Goal: Task Accomplishment & Management: Manage account settings

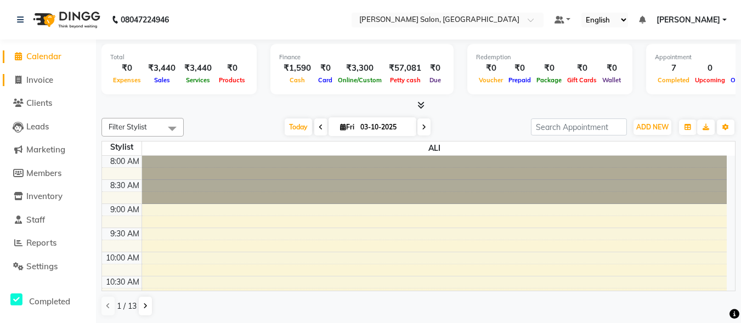
click at [57, 77] on link "Invoice" at bounding box center [48, 80] width 91 height 13
select select "service"
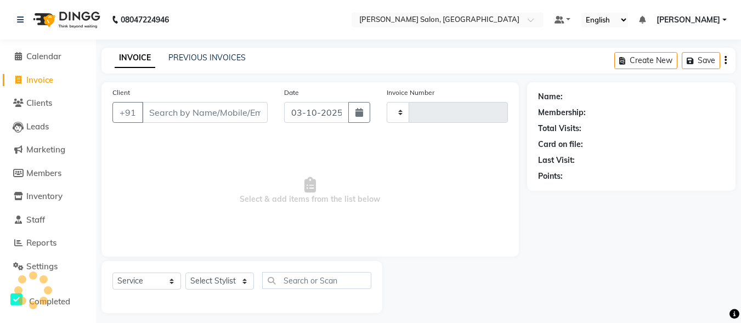
type input "0111"
select select "8959"
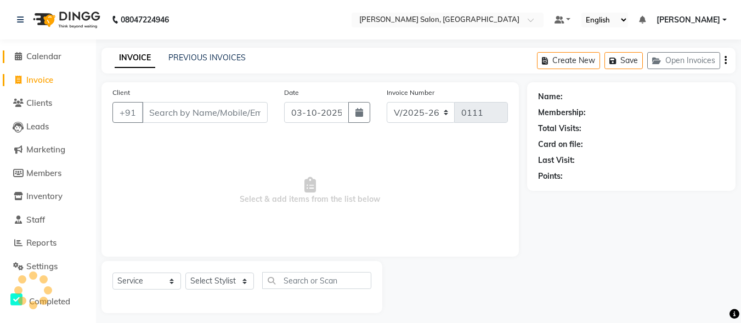
click at [43, 54] on span "Calendar" at bounding box center [43, 56] width 35 height 10
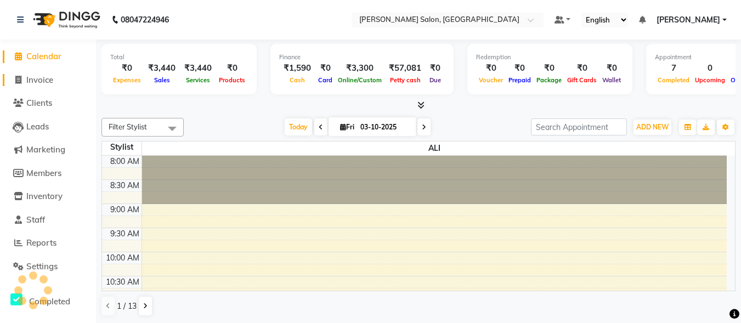
click at [53, 75] on span "Invoice" at bounding box center [39, 80] width 27 height 10
select select "service"
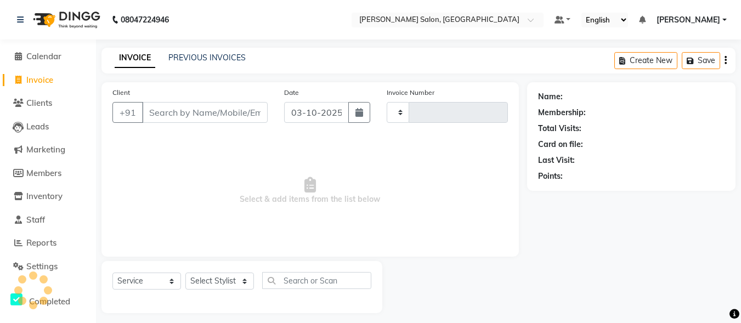
type input "0111"
select select "8959"
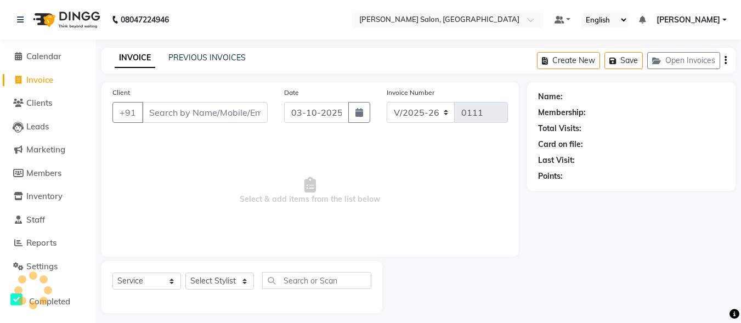
click at [198, 110] on input "Client" at bounding box center [205, 112] width 126 height 21
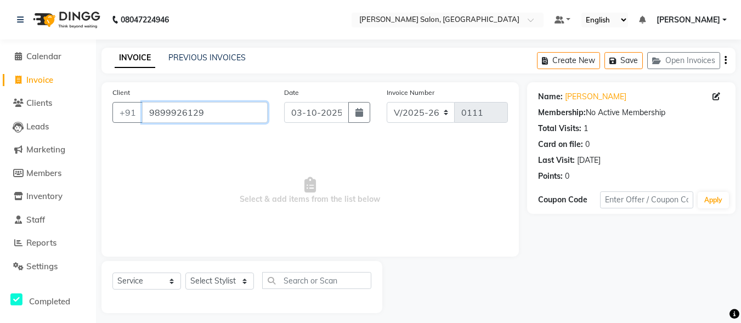
click at [233, 114] on input "9899926129" at bounding box center [205, 112] width 126 height 21
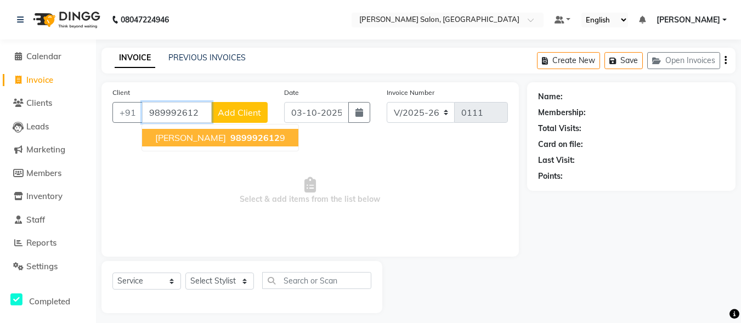
click at [204, 129] on button "[PERSON_NAME] 989992612 9" at bounding box center [220, 138] width 156 height 18
type input "9899926129"
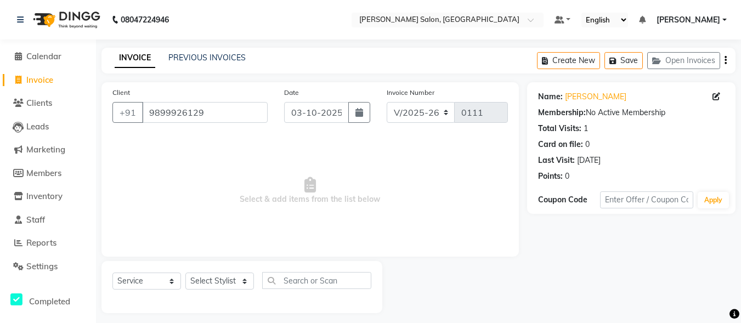
scroll to position [7, 0]
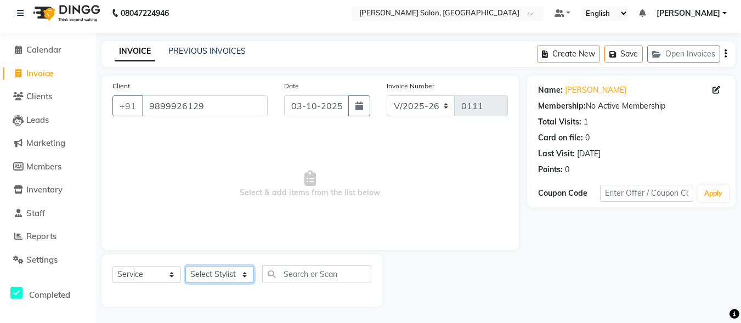
click at [226, 273] on select "Select Stylist ALI [PERSON_NAME] [PERSON_NAME] [PERSON_NAME] [PERSON_NAME] neha…" at bounding box center [219, 274] width 69 height 17
click at [5, 100] on link "Clients" at bounding box center [48, 97] width 91 height 13
click at [222, 275] on select "Select Stylist ALI [PERSON_NAME] [PERSON_NAME] [PERSON_NAME] [PERSON_NAME] neha…" at bounding box center [219, 274] width 69 height 17
select select "90636"
click at [185, 266] on select "Select Stylist ALI [PERSON_NAME] [PERSON_NAME] [PERSON_NAME] [PERSON_NAME] neha…" at bounding box center [219, 274] width 69 height 17
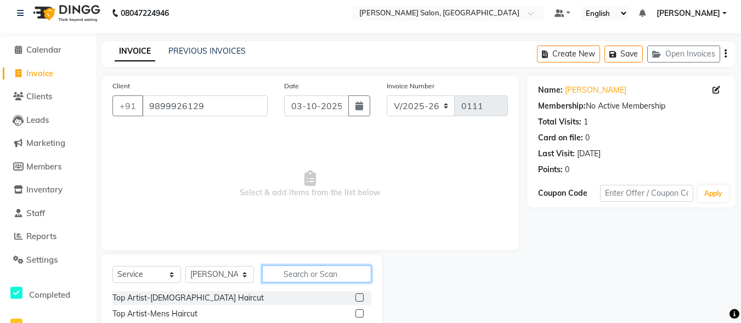
click at [303, 276] on input "text" at bounding box center [316, 274] width 109 height 17
click at [303, 273] on input "text" at bounding box center [316, 274] width 109 height 17
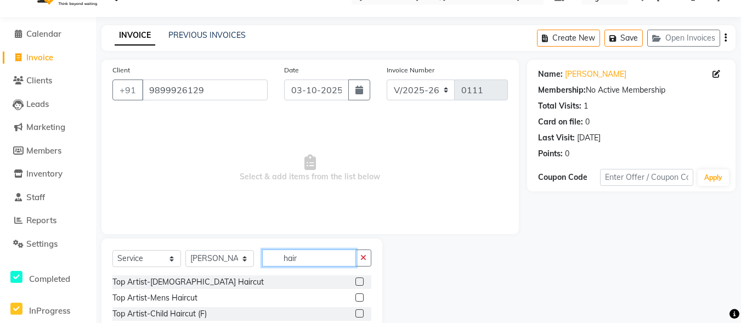
type input "hair"
click at [356, 282] on label at bounding box center [360, 282] width 8 height 8
click at [356, 282] on input "checkbox" at bounding box center [359, 282] width 7 height 7
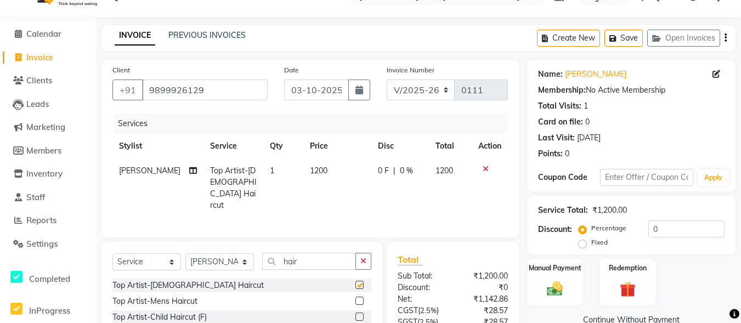
checkbox input "false"
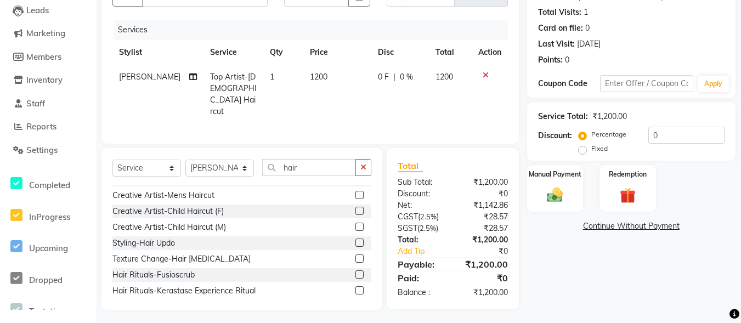
scroll to position [0, 0]
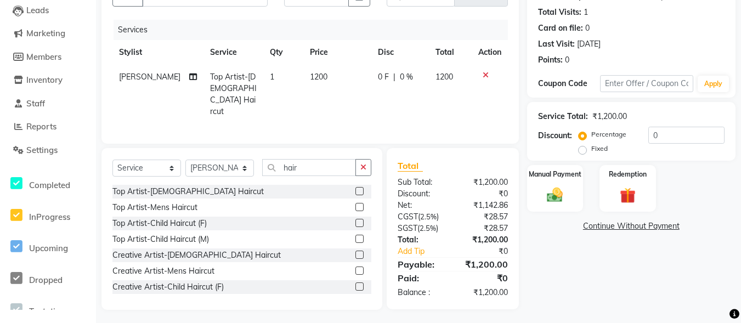
click at [525, 263] on div "Total Sub Total: ₹1,200.00 Discount: ₹0 Net: ₹1,142.86 CGST ( 2.5% ) ₹28.57 SGS…" at bounding box center [454, 229] width 145 height 162
click at [234, 166] on select "Select Stylist ALI [PERSON_NAME] [PERSON_NAME] [PERSON_NAME] [PERSON_NAME] neha…" at bounding box center [219, 168] width 69 height 17
select select "90651"
click at [185, 160] on select "Select Stylist ALI [PERSON_NAME] [PERSON_NAME] [PERSON_NAME] [PERSON_NAME] neha…" at bounding box center [219, 168] width 69 height 17
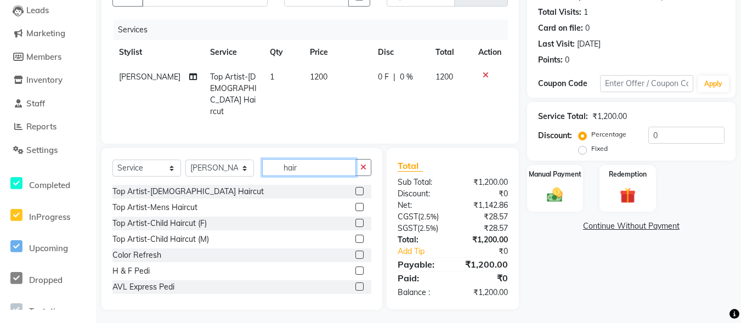
click at [324, 170] on input "hair" at bounding box center [309, 167] width 94 height 17
type input "h"
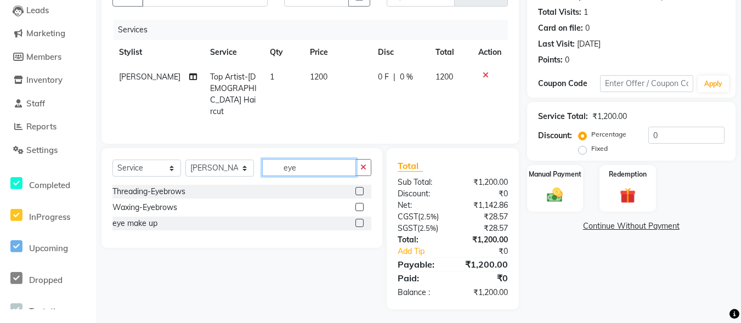
scroll to position [116, 0]
type input "eye"
click at [328, 189] on div "Threading-Eyebrows" at bounding box center [241, 192] width 259 height 14
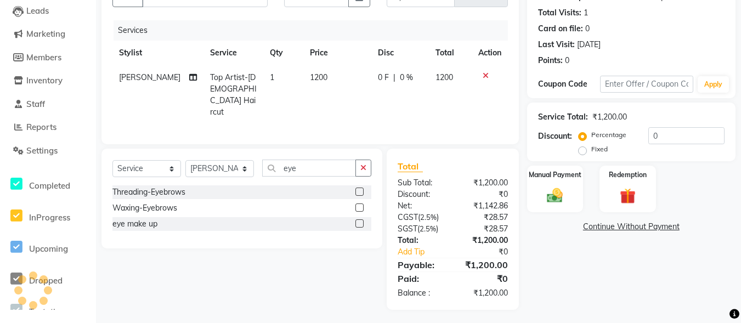
click at [360, 188] on label at bounding box center [360, 192] width 8 height 8
click at [360, 189] on input "checkbox" at bounding box center [359, 192] width 7 height 7
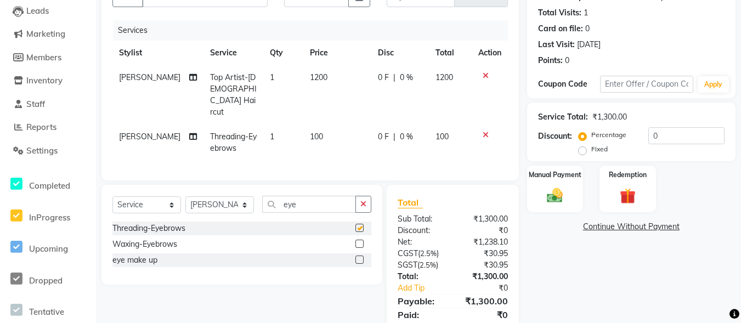
checkbox input "false"
click at [358, 196] on button "button" at bounding box center [364, 204] width 16 height 17
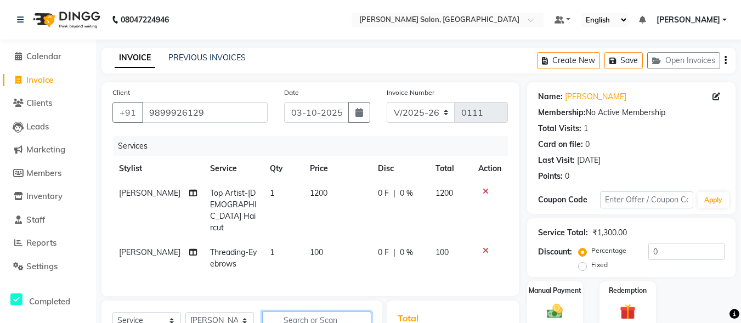
scroll to position [110, 0]
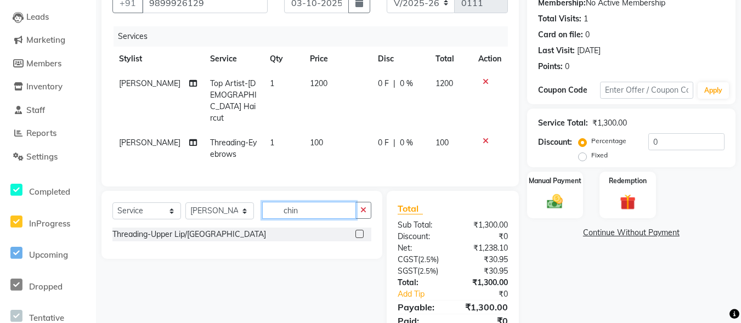
type input "chin"
click at [363, 230] on label at bounding box center [360, 234] width 8 height 8
click at [363, 231] on input "checkbox" at bounding box center [359, 234] width 7 height 7
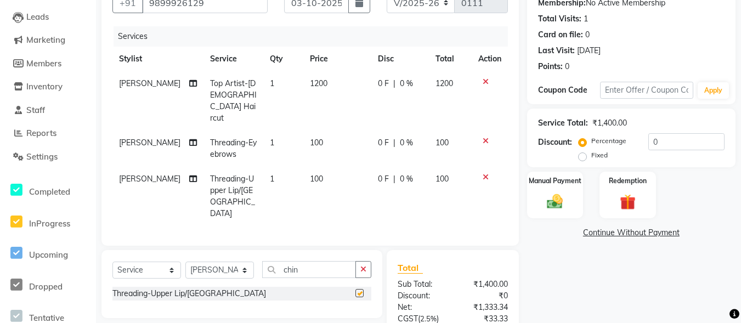
checkbox input "false"
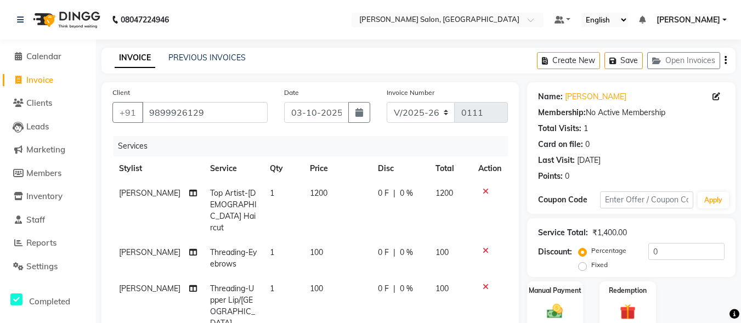
scroll to position [177, 0]
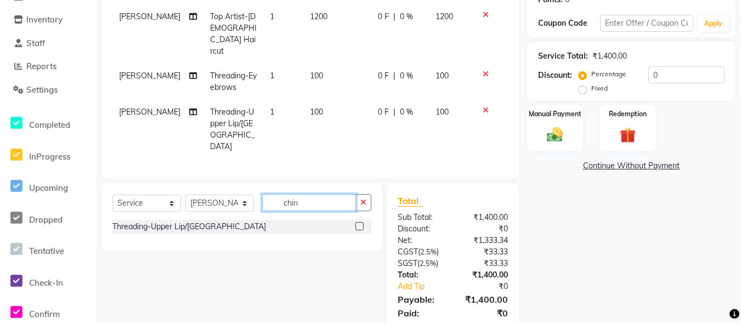
click at [312, 194] on input "chin" at bounding box center [309, 202] width 94 height 17
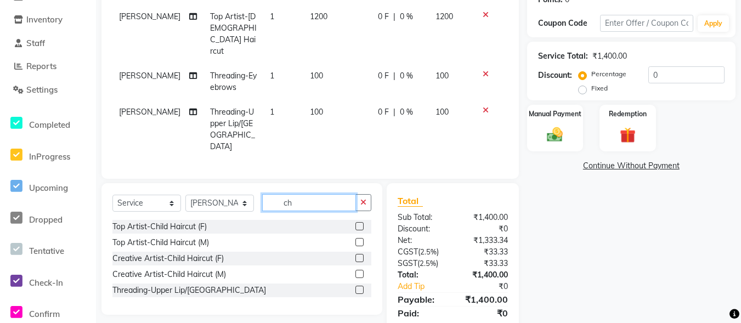
type input "c"
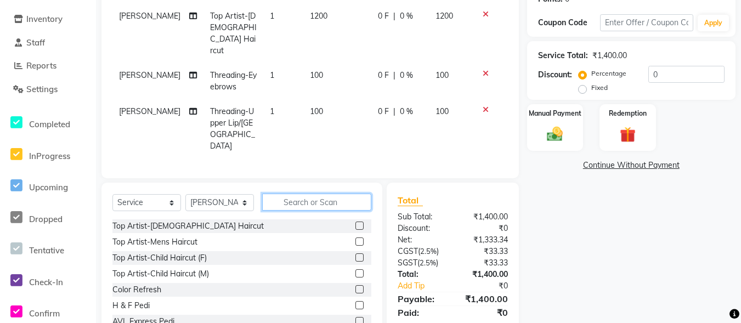
scroll to position [0, 0]
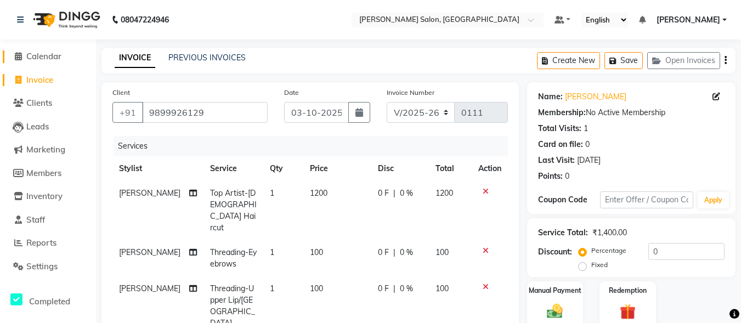
click at [25, 57] on span at bounding box center [18, 56] width 16 height 13
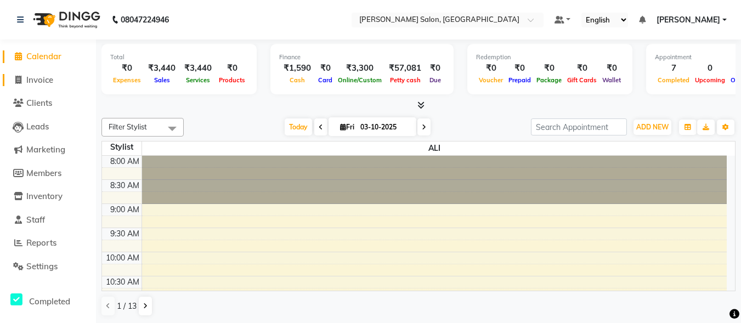
click at [40, 75] on span "Invoice" at bounding box center [39, 80] width 27 height 10
select select "service"
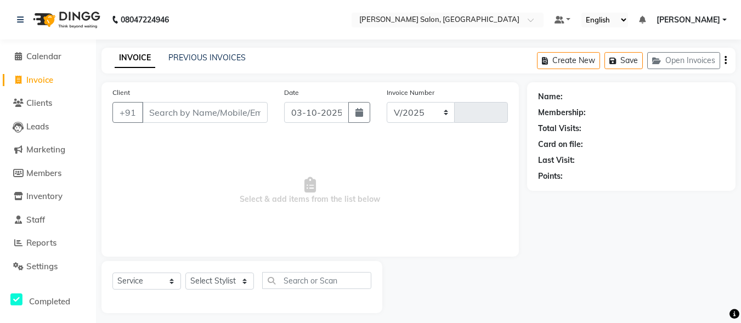
select select "8959"
type input "0111"
click at [40, 64] on li "Calendar" at bounding box center [48, 57] width 96 height 24
click at [40, 63] on li "Calendar" at bounding box center [48, 57] width 96 height 24
click at [49, 55] on span "Calendar" at bounding box center [43, 56] width 35 height 10
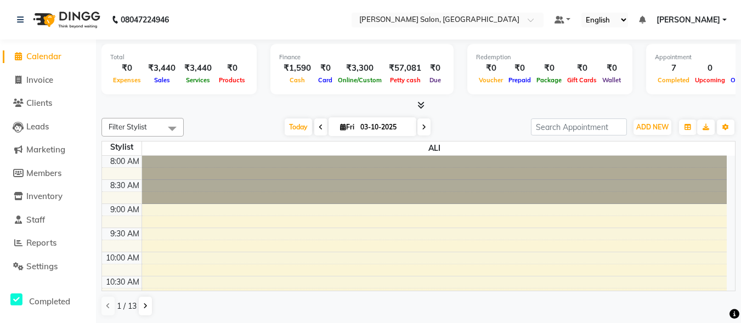
click at [56, 73] on li "Invoice" at bounding box center [48, 81] width 96 height 24
click at [46, 78] on span "Invoice" at bounding box center [39, 80] width 27 height 10
select select "service"
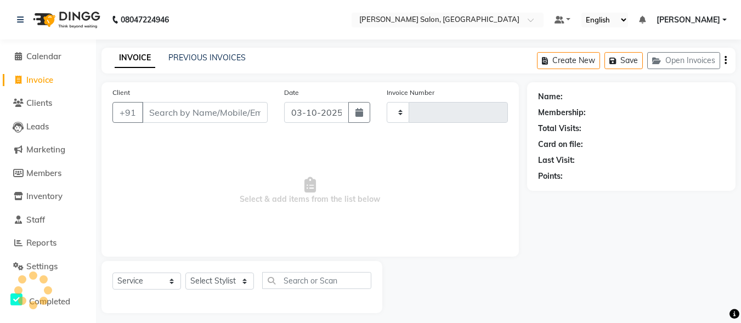
type input "0111"
select select "8959"
click at [188, 115] on input "Client" at bounding box center [205, 112] width 126 height 21
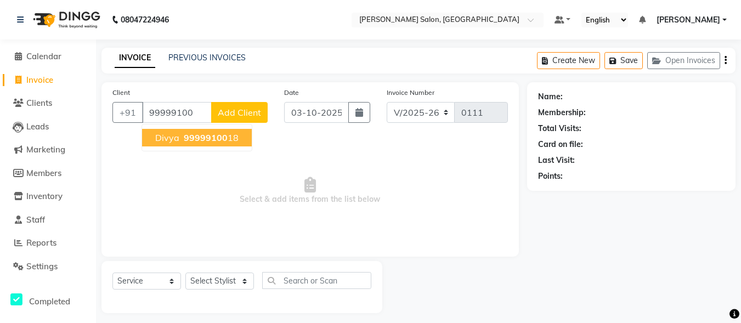
click at [208, 140] on span "99999100" at bounding box center [206, 137] width 44 height 11
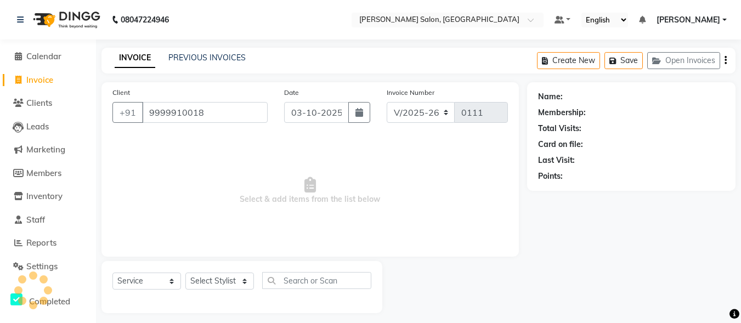
type input "9999910018"
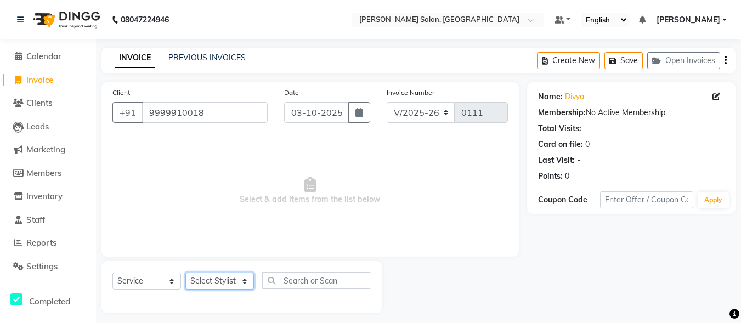
scroll to position [7, 0]
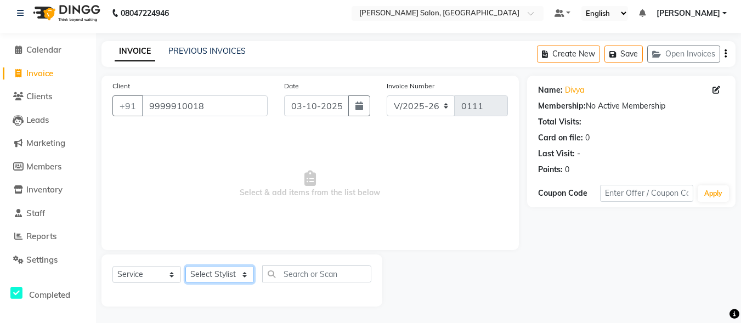
click at [236, 271] on select "Select Stylist ALI [PERSON_NAME] [PERSON_NAME] [PERSON_NAME] [PERSON_NAME] neha…" at bounding box center [219, 274] width 69 height 17
click at [241, 274] on select "Select Stylist ALI [PERSON_NAME] [PERSON_NAME] [PERSON_NAME] [PERSON_NAME] neha…" at bounding box center [219, 274] width 69 height 17
select select "90651"
click at [185, 266] on select "Select Stylist ALI [PERSON_NAME] [PERSON_NAME] [PERSON_NAME] [PERSON_NAME] neha…" at bounding box center [219, 274] width 69 height 17
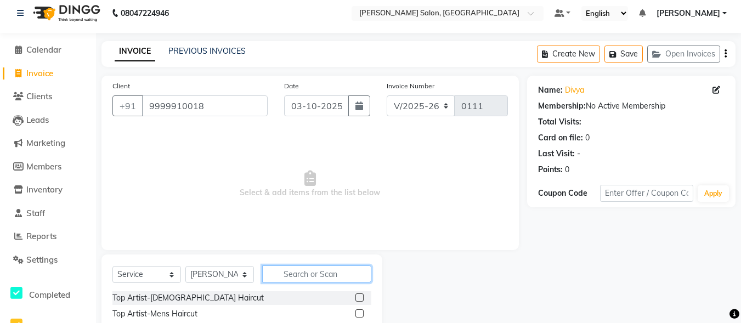
click at [302, 278] on input "text" at bounding box center [316, 274] width 109 height 17
type input "EYE"
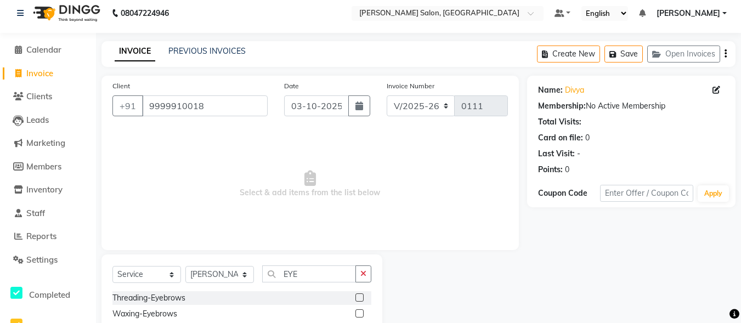
click at [358, 296] on label at bounding box center [360, 298] width 8 height 8
click at [358, 296] on input "checkbox" at bounding box center [359, 298] width 7 height 7
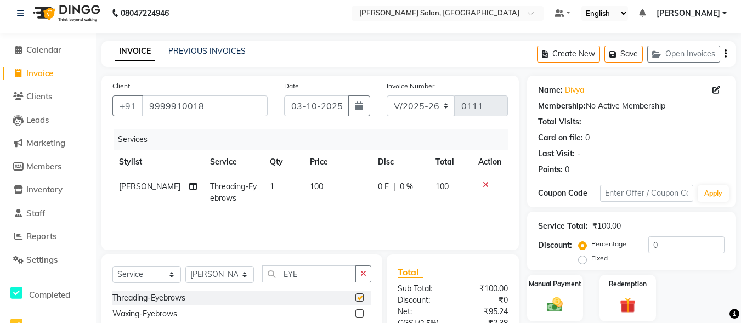
checkbox input "false"
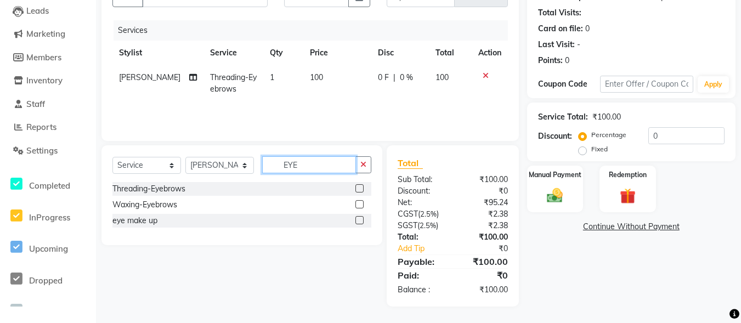
click at [307, 167] on input "EYE" at bounding box center [309, 164] width 94 height 17
type input "E"
type input "UPP"
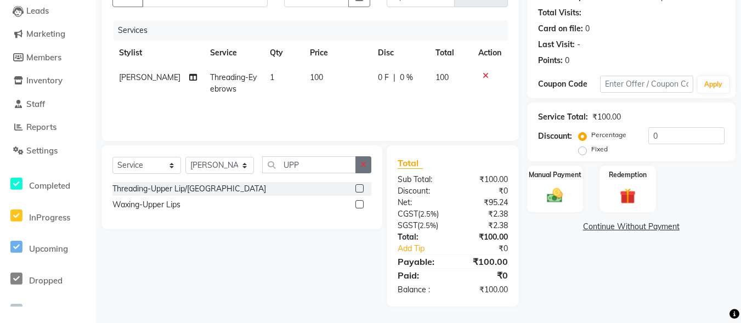
click at [360, 185] on label at bounding box center [360, 188] width 8 height 8
click at [360, 185] on input "checkbox" at bounding box center [359, 188] width 7 height 7
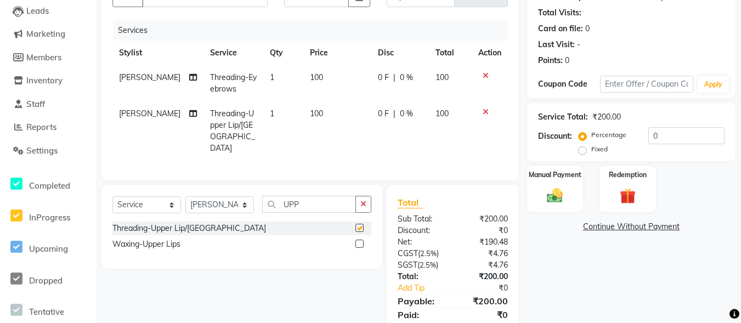
checkbox input "false"
click at [248, 196] on select "Select Stylist ALI [PERSON_NAME] [PERSON_NAME] [PERSON_NAME] [PERSON_NAME] neha…" at bounding box center [219, 204] width 69 height 17
select select "90636"
click at [185, 196] on select "Select Stylist ALI [PERSON_NAME] [PERSON_NAME] [PERSON_NAME] [PERSON_NAME] neha…" at bounding box center [219, 204] width 69 height 17
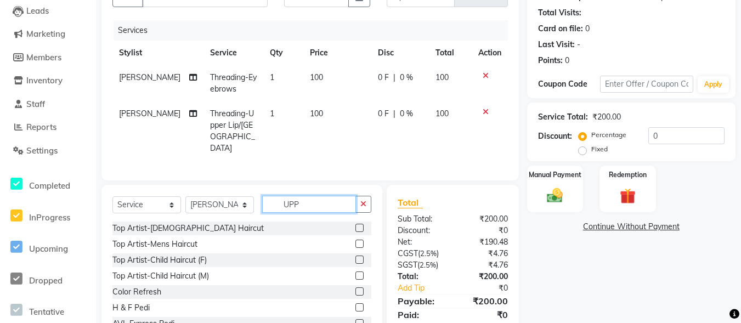
click at [342, 196] on input "UPP" at bounding box center [309, 204] width 94 height 17
type input "U"
click at [356, 224] on label at bounding box center [360, 228] width 8 height 8
click at [356, 225] on input "checkbox" at bounding box center [359, 228] width 7 height 7
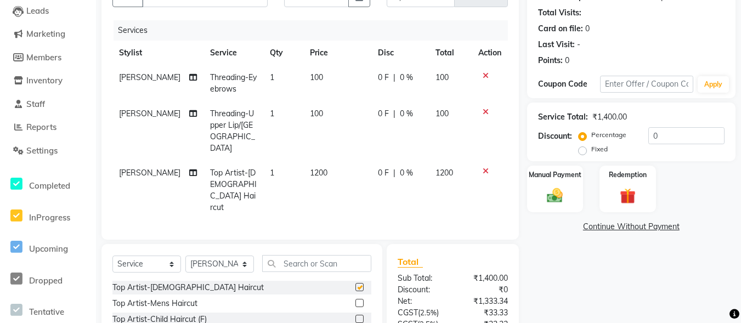
checkbox input "false"
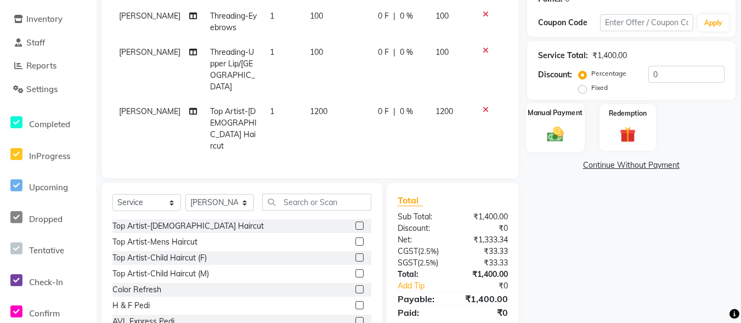
click at [553, 137] on img at bounding box center [555, 134] width 27 height 19
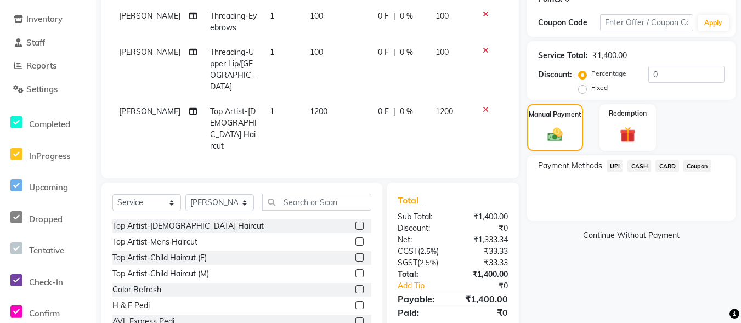
click at [639, 163] on span "CASH" at bounding box center [640, 166] width 24 height 13
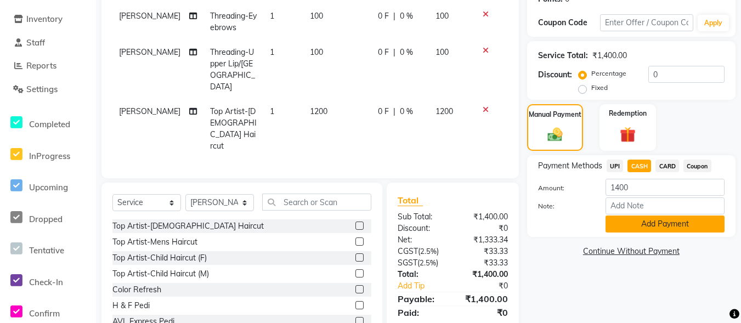
click at [650, 220] on button "Add Payment" at bounding box center [665, 224] width 119 height 17
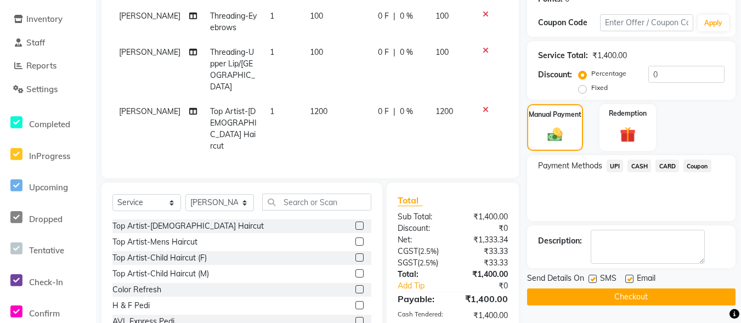
scroll to position [216, 0]
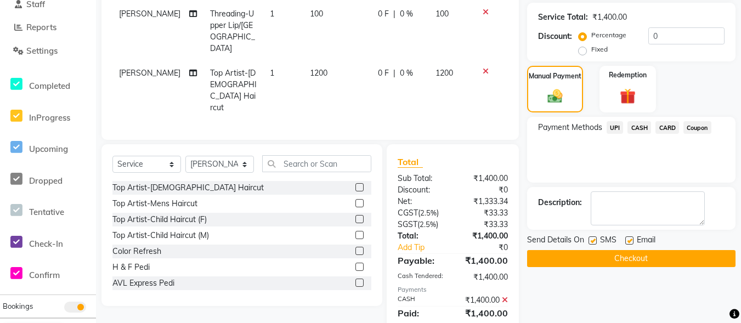
click at [575, 259] on button "Checkout" at bounding box center [631, 258] width 208 height 17
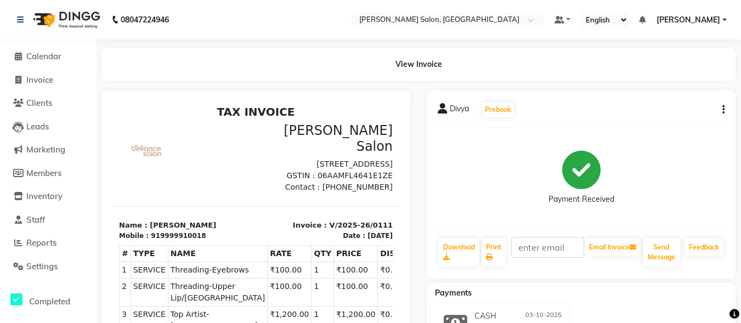
scroll to position [17, 0]
click at [59, 57] on span "Calendar" at bounding box center [43, 56] width 35 height 10
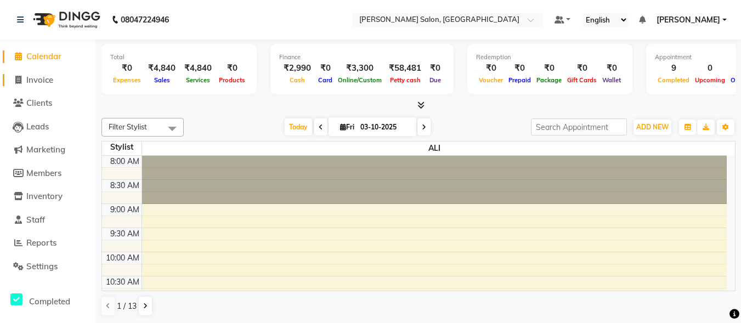
click at [20, 77] on icon at bounding box center [18, 80] width 6 height 8
select select "service"
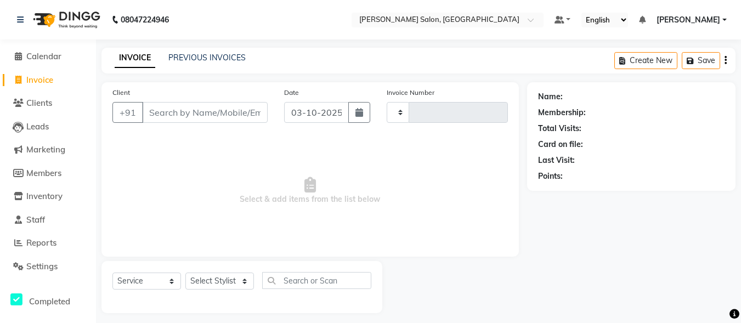
click at [41, 77] on span "Invoice" at bounding box center [39, 80] width 27 height 10
select select "service"
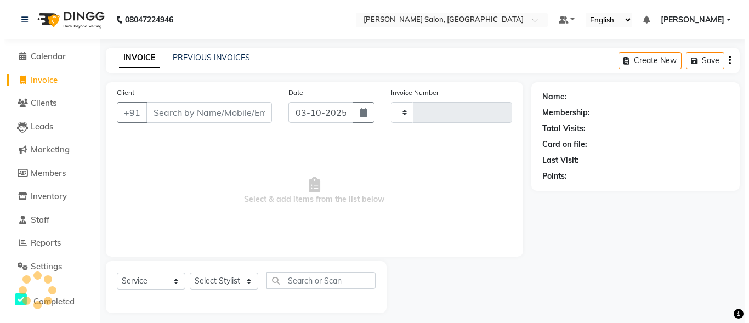
scroll to position [7, 0]
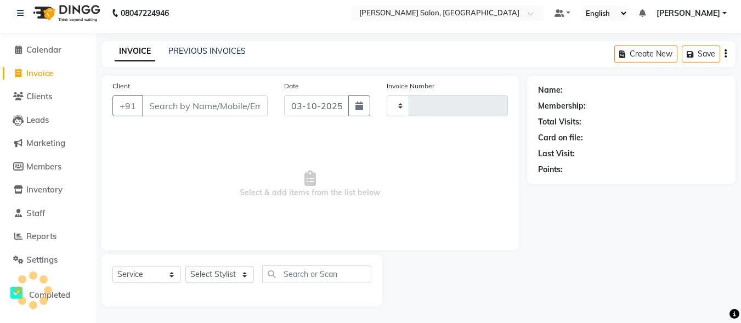
click at [216, 96] on input "Client" at bounding box center [205, 105] width 126 height 21
type input "0112"
select select "8959"
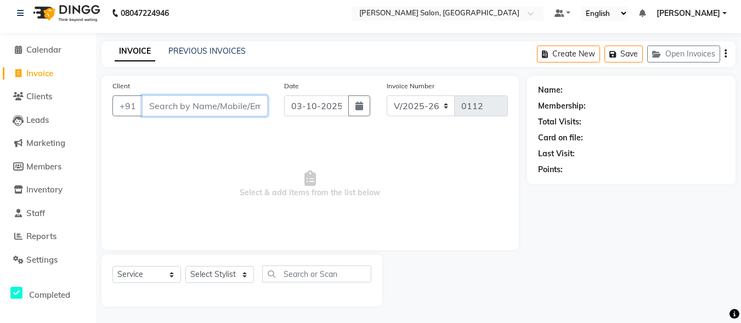
click at [173, 100] on input "Client" at bounding box center [205, 105] width 126 height 21
click at [504, 270] on div at bounding box center [454, 281] width 145 height 52
click at [202, 105] on input "Client" at bounding box center [205, 105] width 126 height 21
click at [187, 103] on input "Client" at bounding box center [205, 105] width 126 height 21
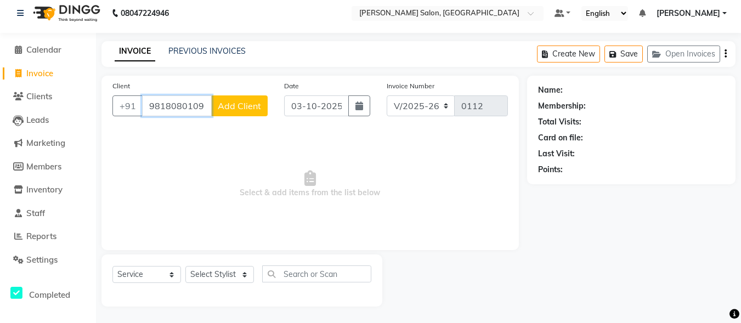
type input "9818080109"
click at [245, 109] on span "Add Client" at bounding box center [239, 105] width 43 height 11
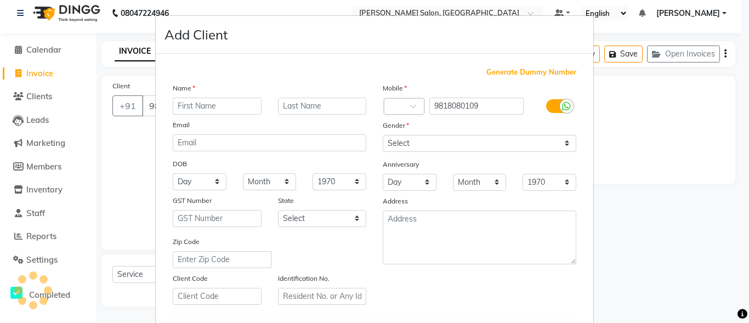
click at [226, 104] on input "text" at bounding box center [217, 106] width 89 height 17
type input "NAMAN"
click at [326, 104] on input "text" at bounding box center [322, 106] width 89 height 17
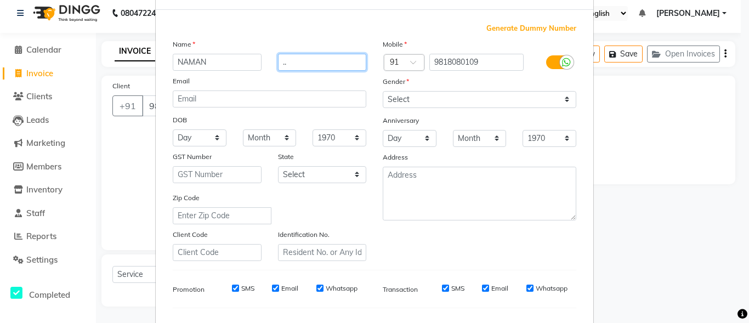
scroll to position [31, 0]
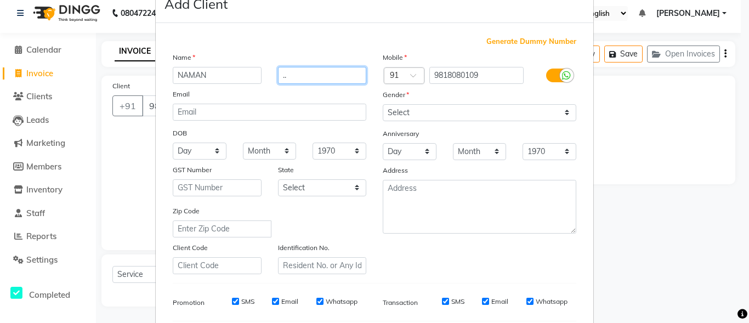
type input ".."
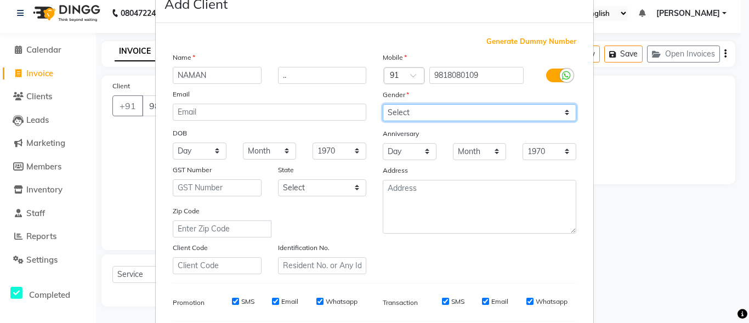
click at [440, 104] on select "Select [DEMOGRAPHIC_DATA] [DEMOGRAPHIC_DATA] Other Prefer Not To Say" at bounding box center [480, 112] width 194 height 17
select select "[DEMOGRAPHIC_DATA]"
click at [383, 104] on select "Select [DEMOGRAPHIC_DATA] [DEMOGRAPHIC_DATA] Other Prefer Not To Say" at bounding box center [480, 112] width 194 height 17
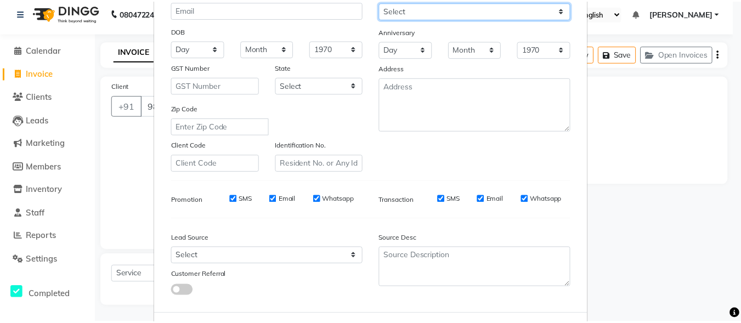
scroll to position [183, 0]
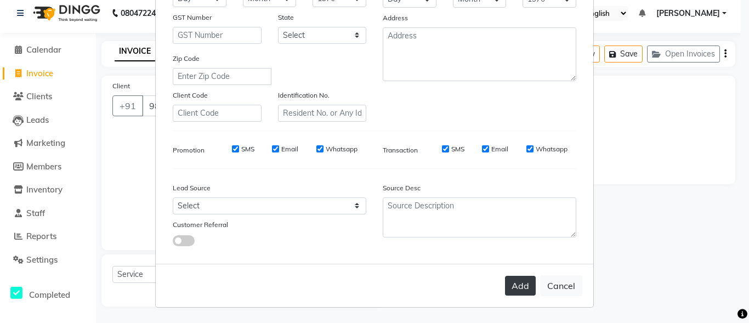
click at [516, 281] on button "Add" at bounding box center [520, 286] width 31 height 20
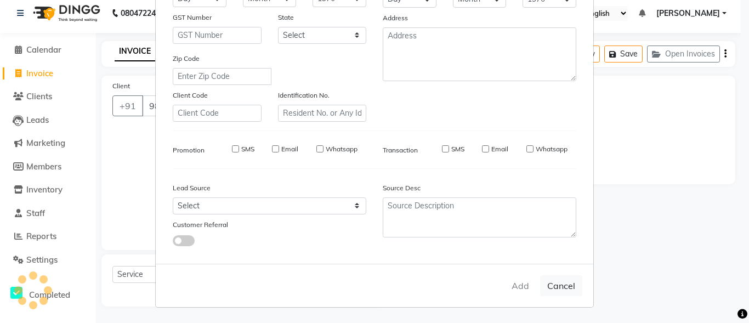
select select
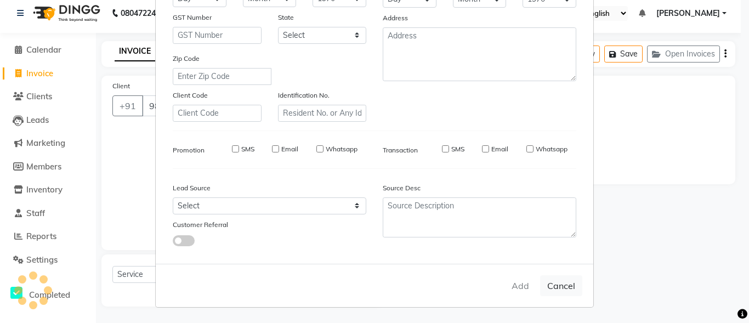
select select
checkbox input "false"
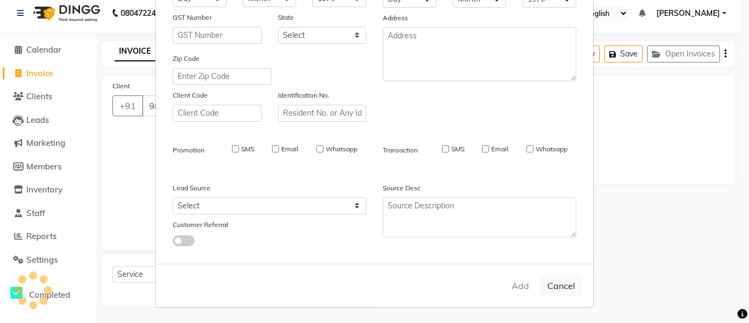
checkbox input "false"
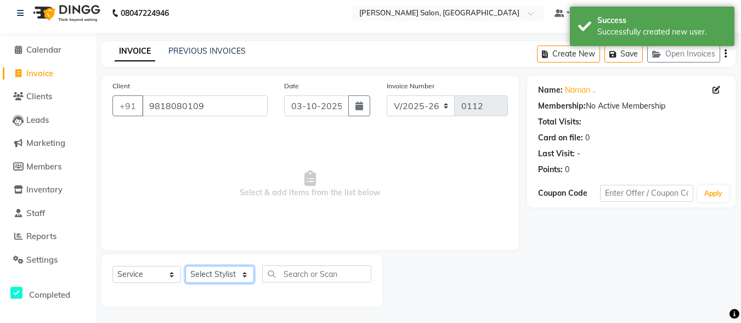
click at [221, 266] on select "Select Stylist ALI [PERSON_NAME] [PERSON_NAME] [PERSON_NAME] [PERSON_NAME] neha…" at bounding box center [219, 274] width 69 height 17
select select "93600"
click at [185, 266] on select "Select Stylist ALI [PERSON_NAME] [PERSON_NAME] [PERSON_NAME] [PERSON_NAME] neha…" at bounding box center [219, 274] width 69 height 17
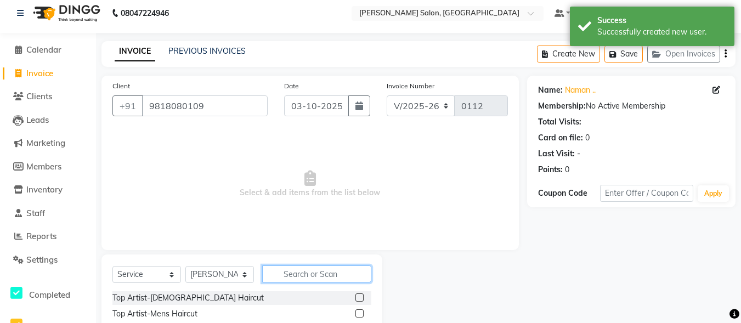
click at [319, 272] on input "text" at bounding box center [316, 274] width 109 height 17
type input "J"
type input "HAIR"
click at [356, 312] on label at bounding box center [360, 313] width 8 height 8
click at [356, 312] on input "checkbox" at bounding box center [359, 314] width 7 height 7
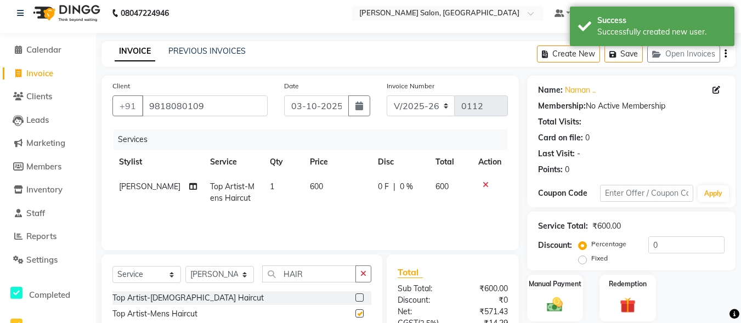
checkbox input "false"
click at [320, 273] on input "HAIR" at bounding box center [309, 274] width 94 height 17
type input "H"
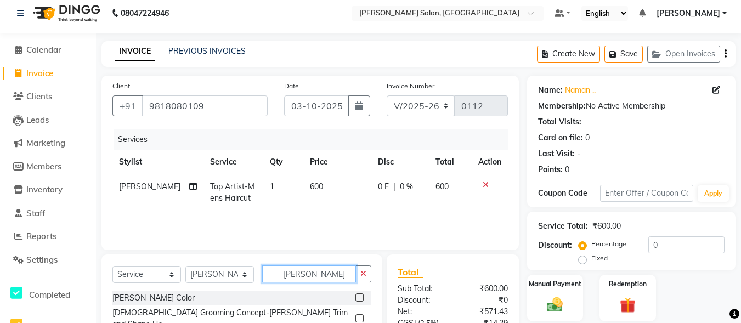
scroll to position [47, 0]
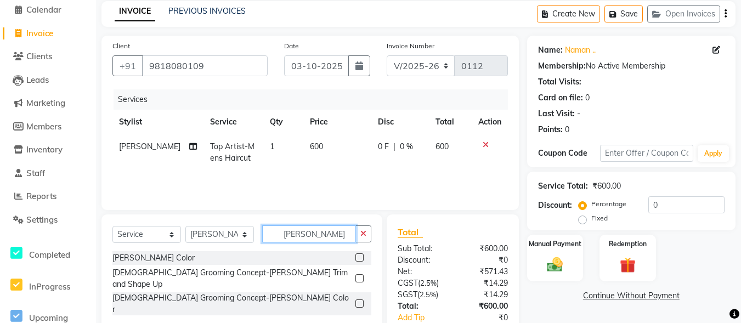
type input "[PERSON_NAME]"
click at [360, 274] on label at bounding box center [360, 278] width 8 height 8
click at [360, 275] on input "checkbox" at bounding box center [359, 278] width 7 height 7
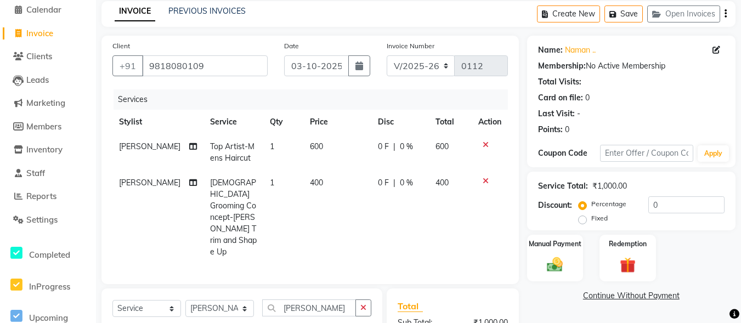
checkbox input "false"
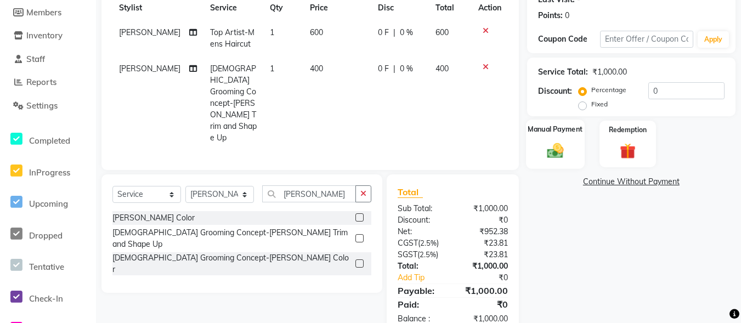
click at [551, 156] on img at bounding box center [555, 150] width 27 height 19
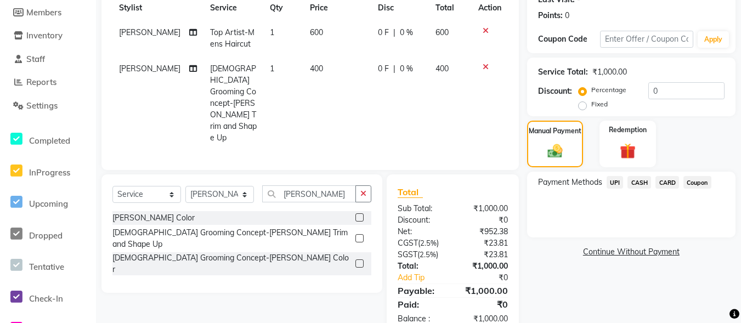
click at [614, 182] on span "UPI" at bounding box center [615, 182] width 17 height 13
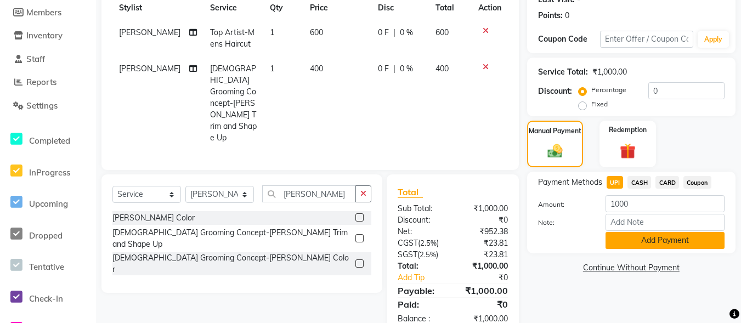
click at [641, 240] on button "Add Payment" at bounding box center [665, 240] width 119 height 17
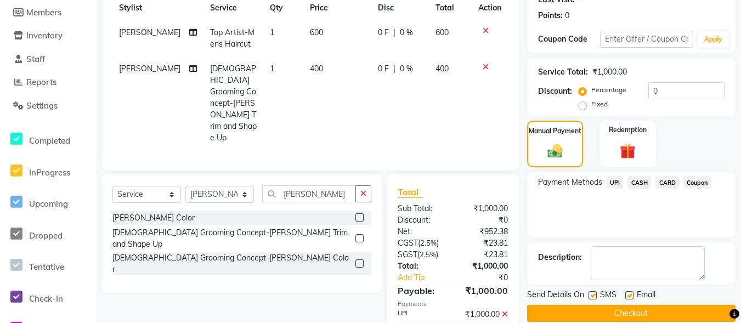
scroll to position [187, 0]
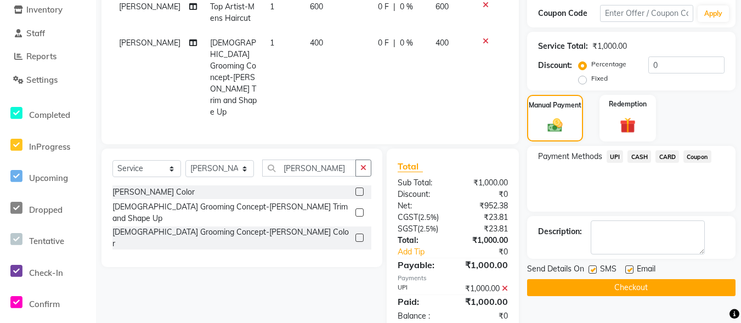
click at [653, 283] on button "Checkout" at bounding box center [631, 287] width 208 height 17
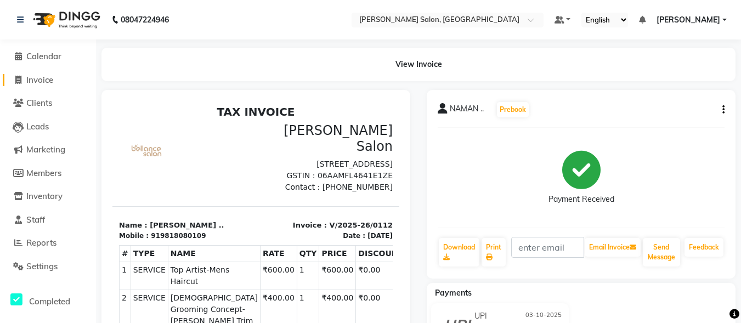
click at [8, 76] on link "Invoice" at bounding box center [48, 80] width 91 height 13
select select "service"
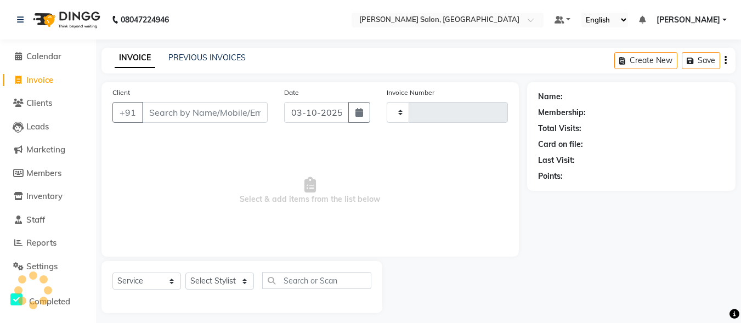
type input "0113"
click at [192, 102] on input "Client" at bounding box center [205, 112] width 126 height 21
select select "8959"
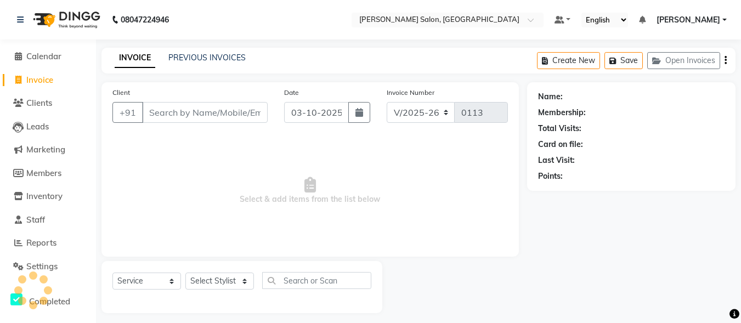
scroll to position [7, 0]
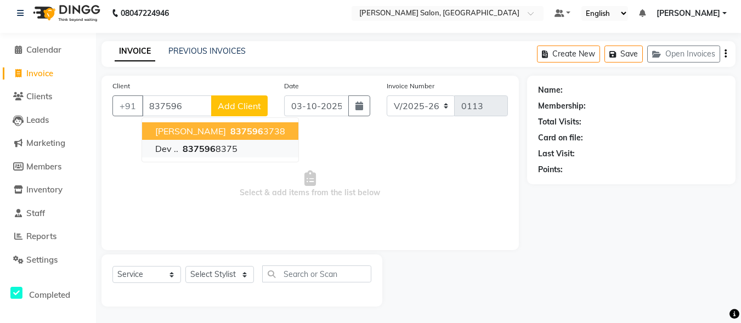
click at [251, 148] on button "Dev .. 837596 8375" at bounding box center [220, 149] width 156 height 18
type input "8375968375"
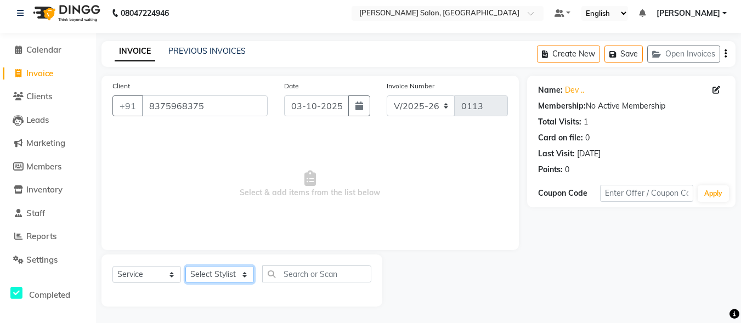
click at [232, 269] on select "Select Stylist ALI [PERSON_NAME] [PERSON_NAME] [PERSON_NAME] [PERSON_NAME] neha…" at bounding box center [219, 274] width 69 height 17
select select "93525"
click at [185, 266] on select "Select Stylist ALI [PERSON_NAME] [PERSON_NAME] [PERSON_NAME] [PERSON_NAME] neha…" at bounding box center [219, 274] width 69 height 17
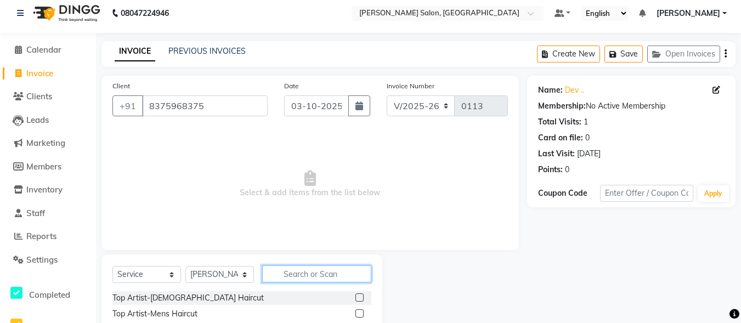
click at [308, 270] on input "text" at bounding box center [316, 274] width 109 height 17
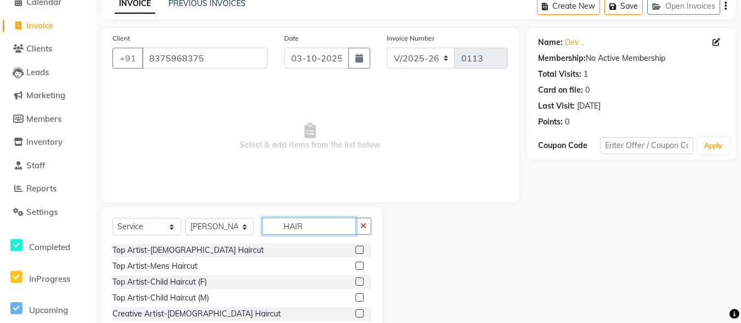
type input "HAIR"
click at [356, 266] on label at bounding box center [360, 266] width 8 height 8
click at [356, 266] on input "checkbox" at bounding box center [359, 266] width 7 height 7
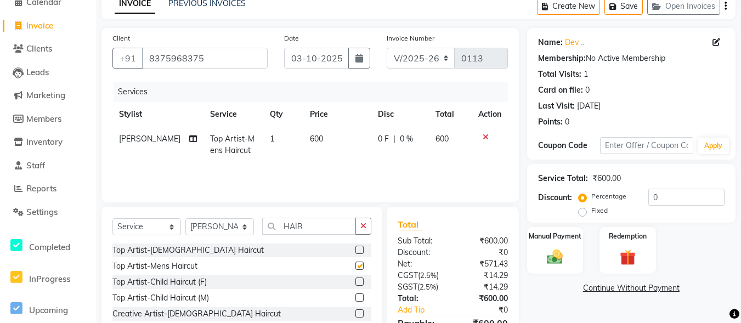
checkbox input "false"
click at [296, 223] on input "HAIR" at bounding box center [309, 226] width 94 height 17
click at [326, 223] on input "HAIR" at bounding box center [309, 226] width 94 height 17
type input "H"
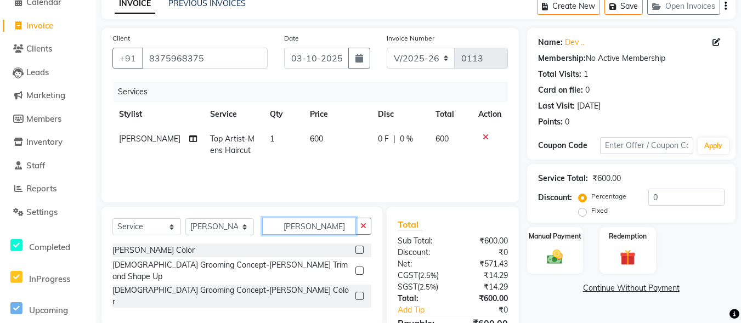
type input "[PERSON_NAME]"
click at [360, 267] on label at bounding box center [360, 271] width 8 height 8
click at [360, 268] on input "checkbox" at bounding box center [359, 271] width 7 height 7
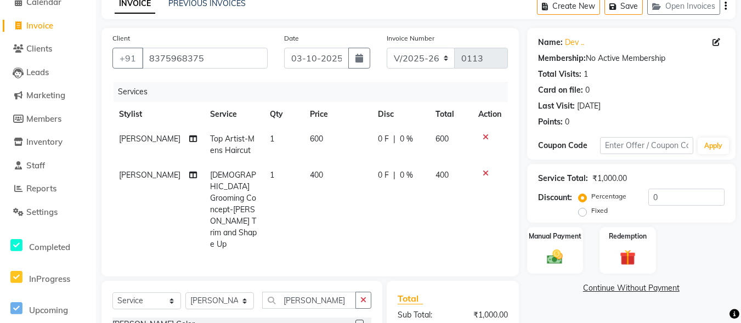
checkbox input "false"
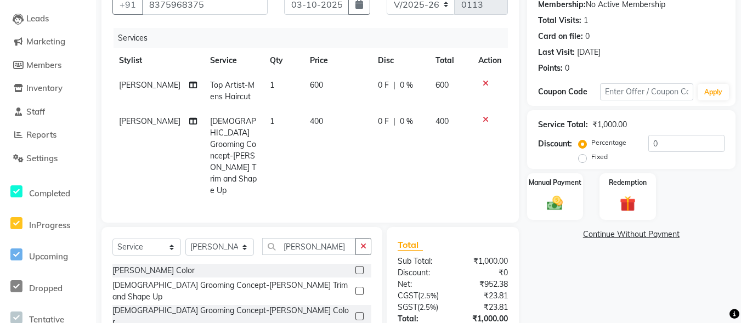
scroll to position [94, 0]
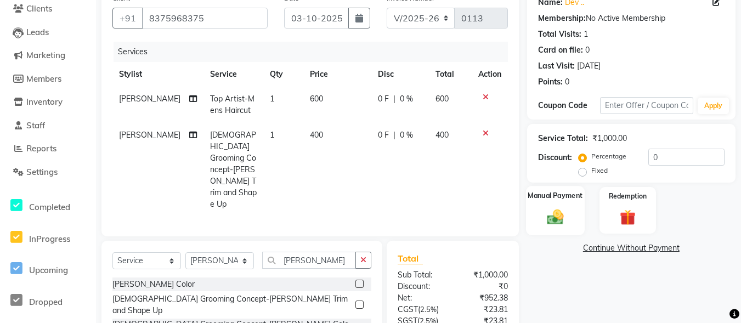
click at [555, 207] on div "Manual Payment" at bounding box center [555, 210] width 59 height 49
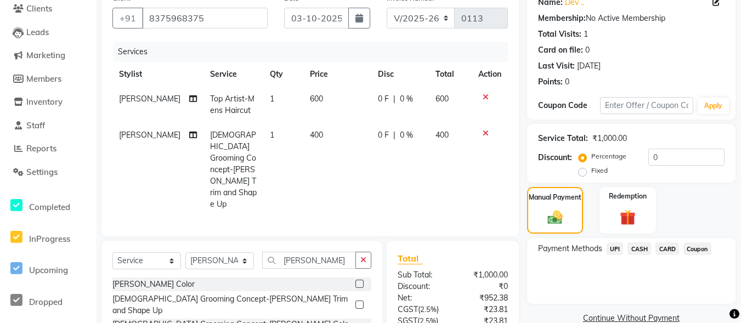
click at [613, 245] on span "UPI" at bounding box center [615, 248] width 17 height 13
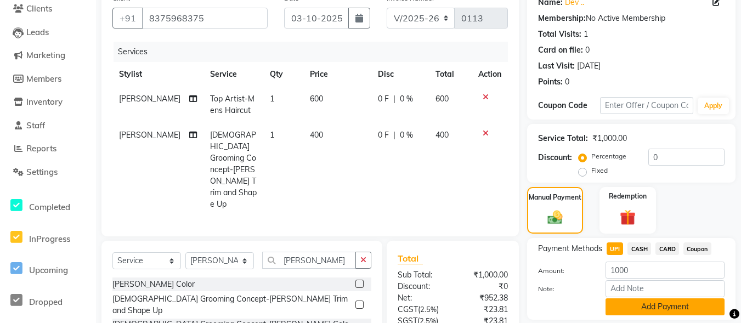
click at [649, 305] on button "Add Payment" at bounding box center [665, 306] width 119 height 17
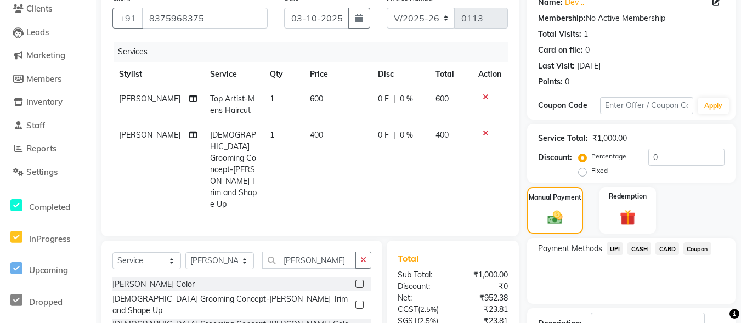
scroll to position [187, 0]
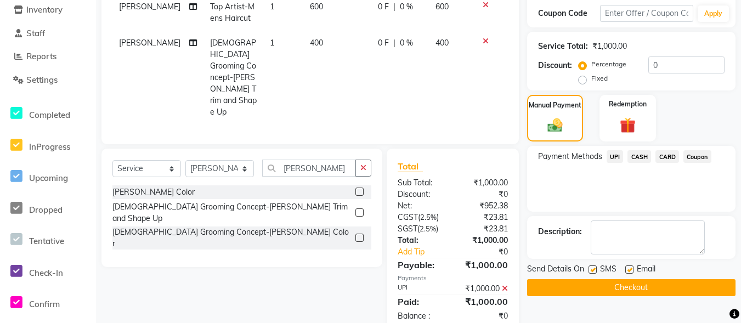
click at [624, 285] on button "Checkout" at bounding box center [631, 287] width 208 height 17
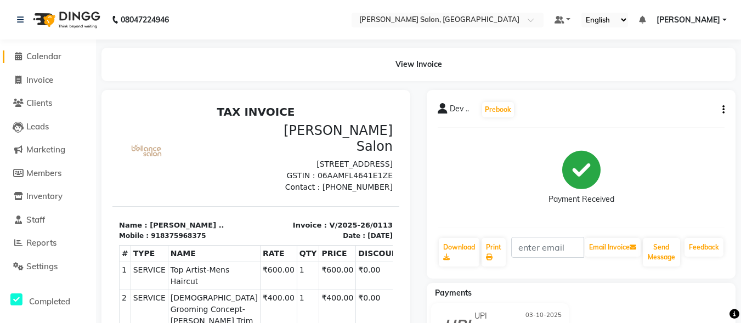
click at [39, 54] on span "Calendar" at bounding box center [43, 56] width 35 height 10
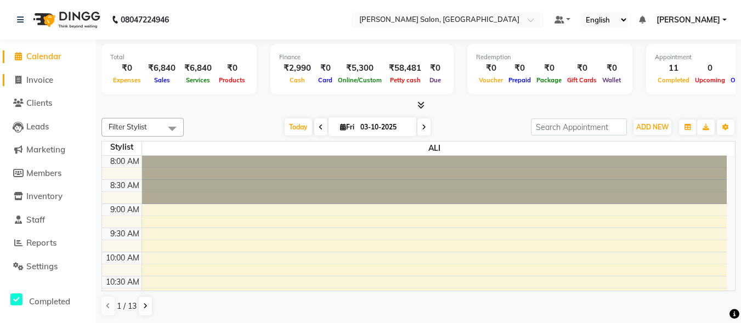
click at [33, 77] on span "Invoice" at bounding box center [39, 80] width 27 height 10
select select "service"
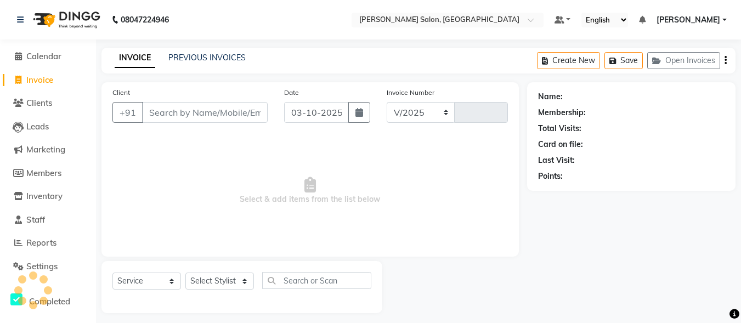
select select "8959"
type input "0114"
click at [196, 43] on div "08047224946 Select Location × [PERSON_NAME] Salon, [GEOGRAPHIC_DATA] Default Pa…" at bounding box center [370, 165] width 741 height 330
click at [192, 54] on link "PREVIOUS INVOICES" at bounding box center [206, 58] width 77 height 10
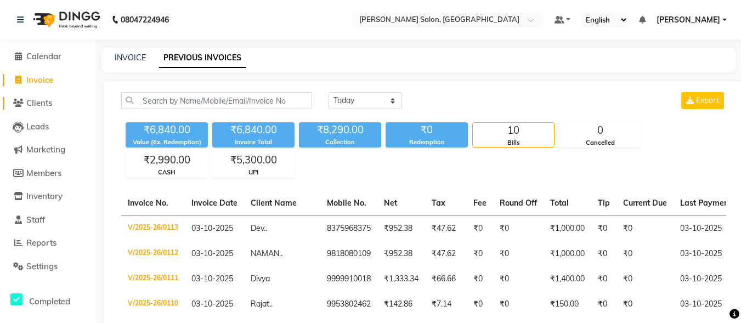
click at [50, 98] on span "Clients" at bounding box center [39, 103] width 26 height 10
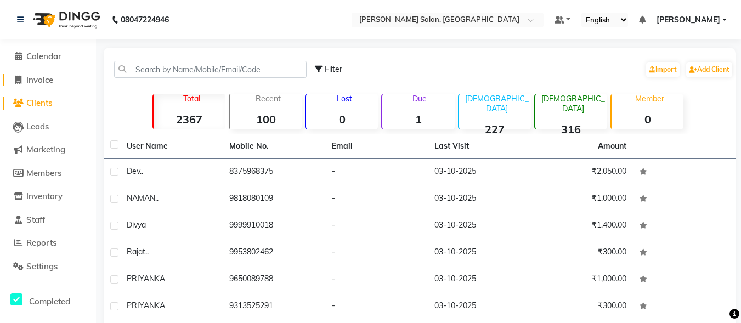
click at [52, 76] on span "Invoice" at bounding box center [39, 80] width 27 height 10
select select "service"
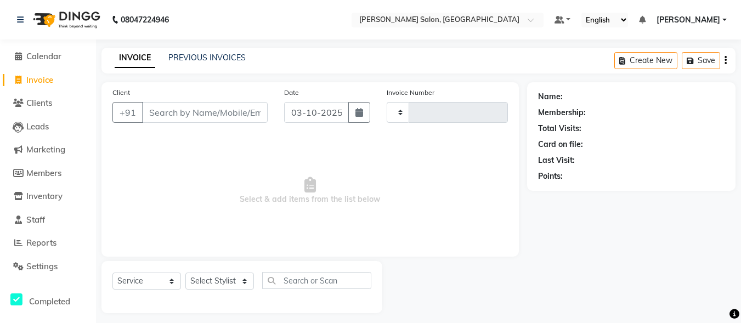
scroll to position [7, 0]
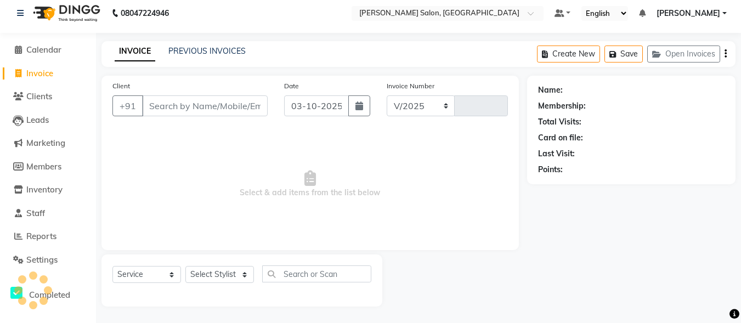
select select "8959"
type input "0114"
click at [50, 72] on span "Invoice" at bounding box center [39, 73] width 27 height 10
select select "8959"
select select "service"
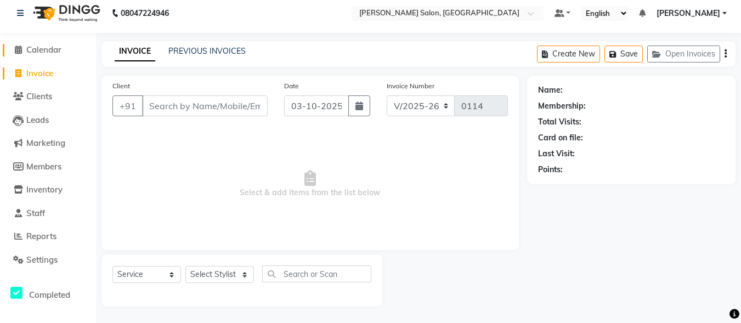
click at [45, 46] on span "Calendar" at bounding box center [43, 49] width 35 height 10
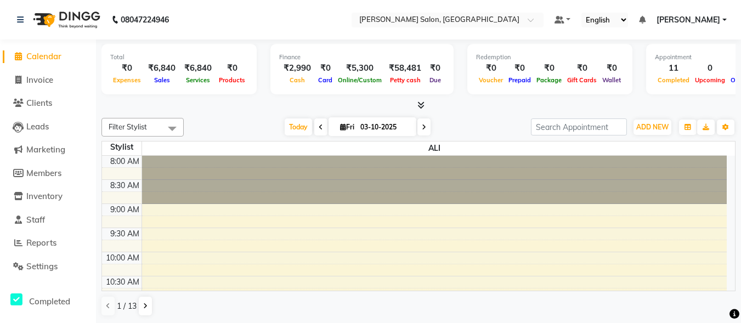
click at [59, 52] on span "Calendar" at bounding box center [43, 56] width 35 height 10
click at [47, 77] on span "Invoice" at bounding box center [39, 80] width 27 height 10
select select "service"
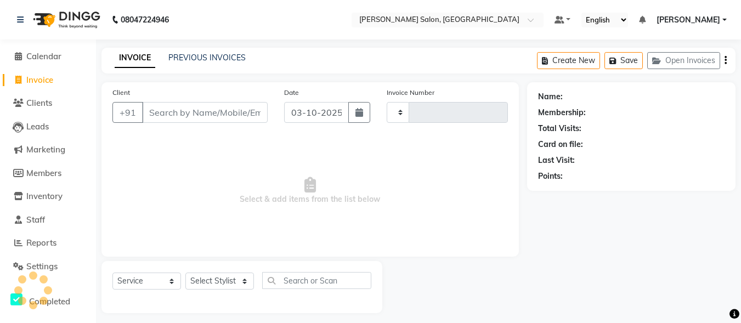
type input "0114"
select select "8959"
click at [204, 109] on input "Client" at bounding box center [205, 112] width 126 height 21
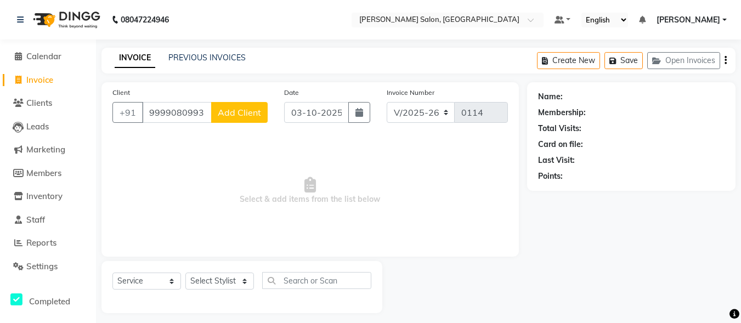
click at [184, 109] on input "9999080993" at bounding box center [177, 112] width 70 height 21
click at [190, 111] on input "9999083993" at bounding box center [177, 112] width 70 height 21
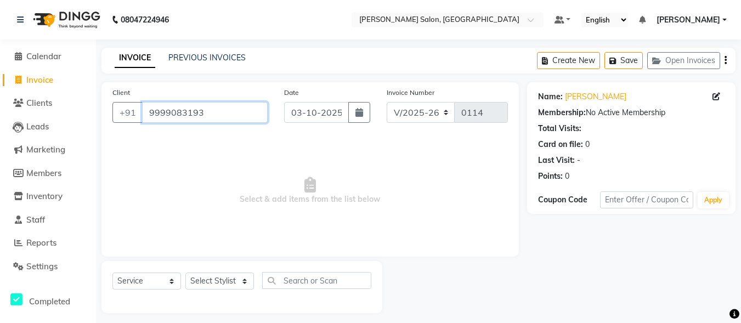
click at [227, 110] on input "9999083193" at bounding box center [205, 112] width 126 height 21
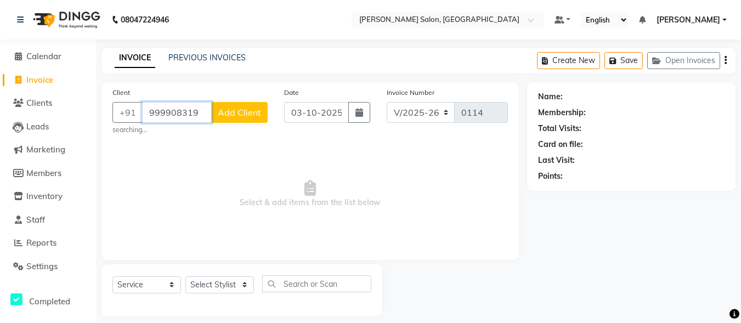
type input "9999083193"
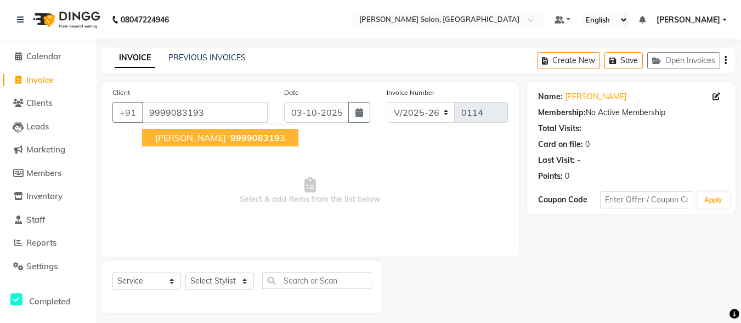
click at [230, 133] on span "999908319" at bounding box center [254, 137] width 49 height 11
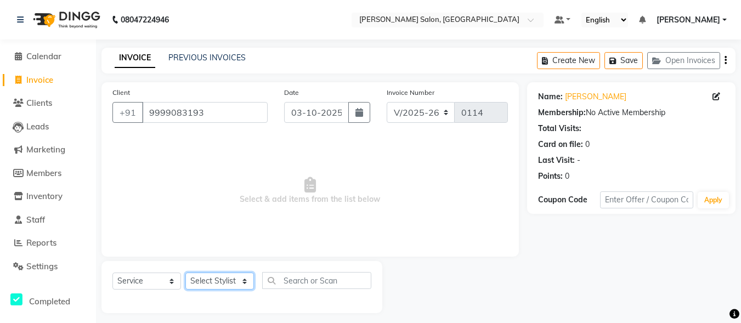
click at [225, 280] on select "Select Stylist ALI [PERSON_NAME] [PERSON_NAME] [PERSON_NAME] [PERSON_NAME] neha…" at bounding box center [219, 281] width 69 height 17
select select "90636"
click at [185, 273] on select "Select Stylist ALI [PERSON_NAME] [PERSON_NAME] [PERSON_NAME] [PERSON_NAME] neha…" at bounding box center [219, 281] width 69 height 17
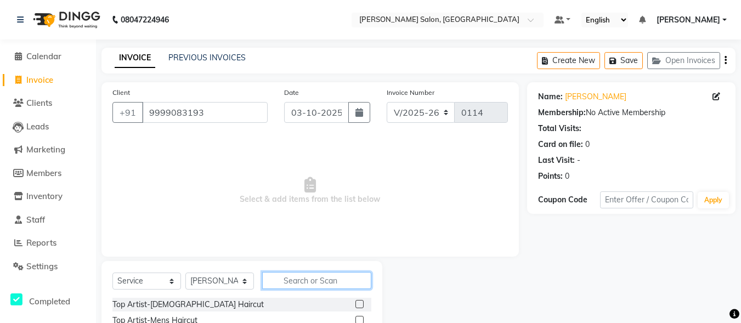
click at [307, 283] on input "text" at bounding box center [316, 280] width 109 height 17
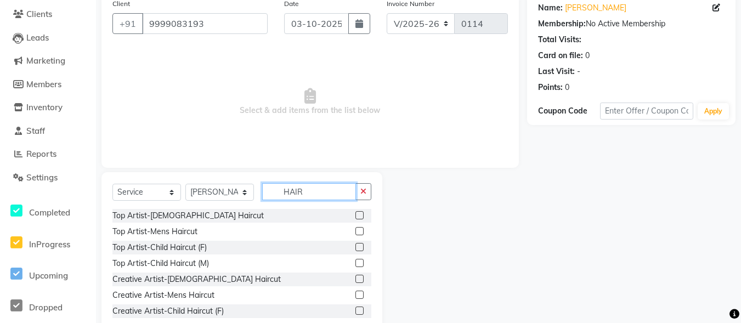
type input "HAIR"
click at [356, 263] on label at bounding box center [360, 263] width 8 height 8
click at [356, 263] on input "checkbox" at bounding box center [359, 263] width 7 height 7
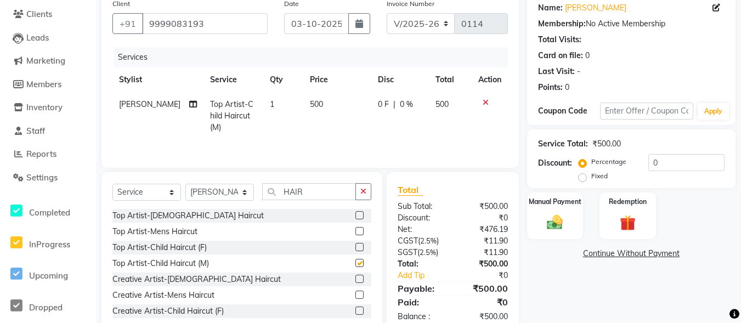
checkbox input "false"
click at [550, 215] on img at bounding box center [555, 222] width 27 height 19
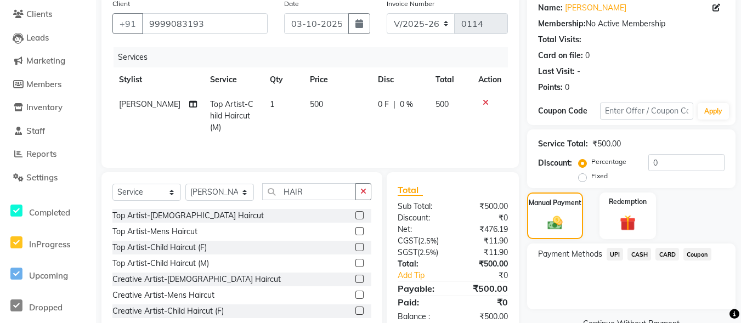
click at [613, 254] on span "UPI" at bounding box center [615, 254] width 17 height 13
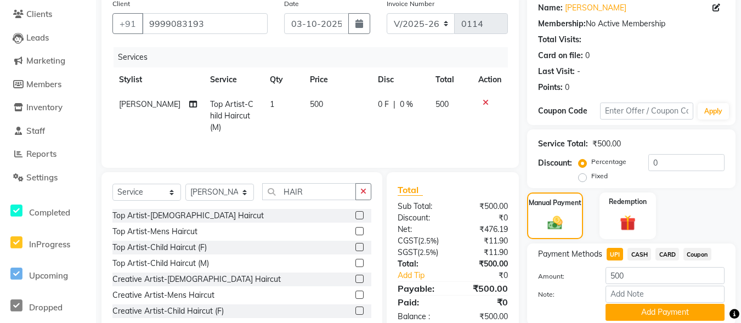
scroll to position [130, 0]
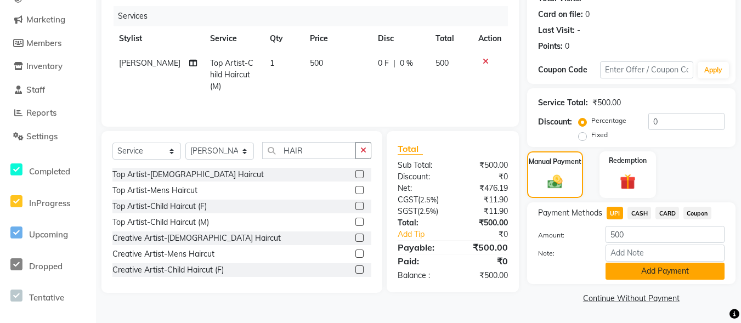
click at [682, 266] on button "Add Payment" at bounding box center [665, 271] width 119 height 17
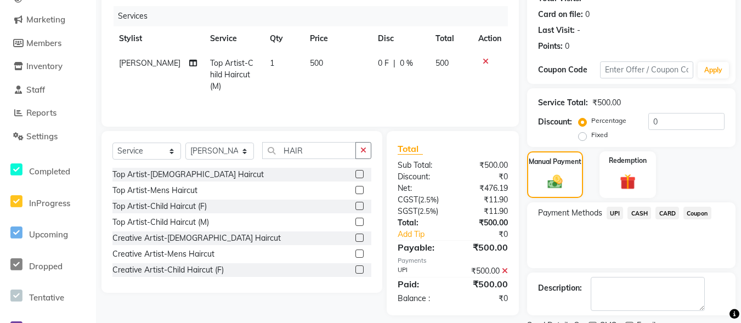
scroll to position [176, 0]
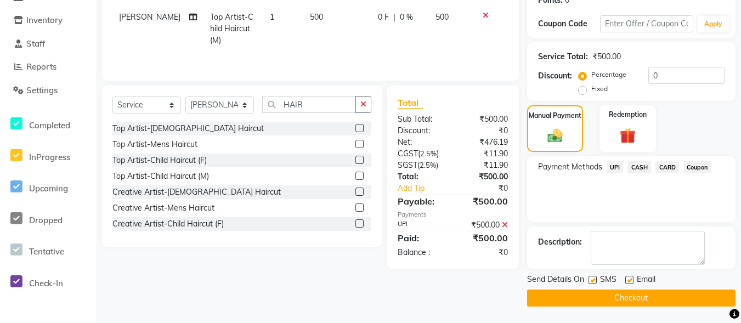
click at [674, 290] on button "Checkout" at bounding box center [631, 298] width 208 height 17
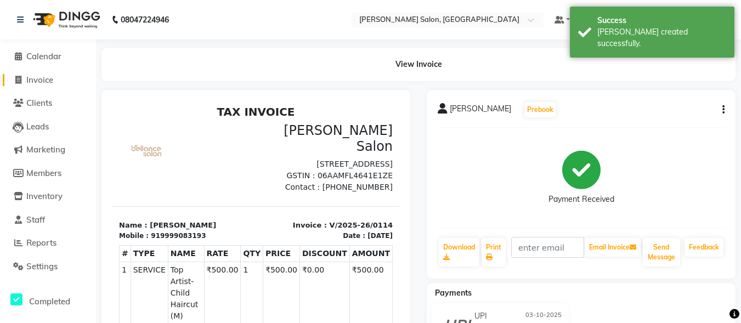
click at [44, 77] on span "Invoice" at bounding box center [39, 80] width 27 height 10
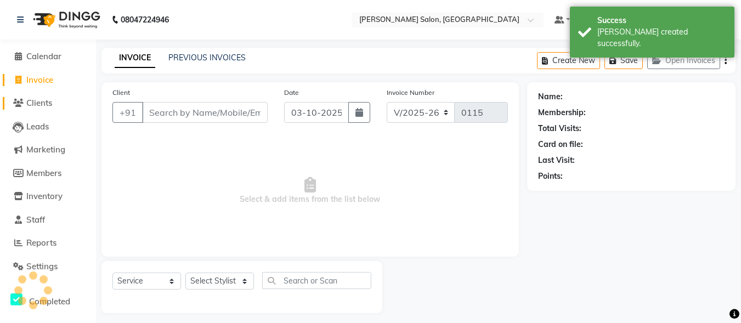
click at [29, 98] on span "Clients" at bounding box center [39, 103] width 26 height 10
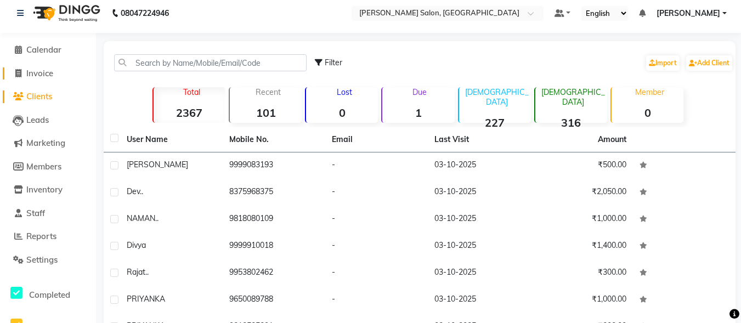
click at [62, 75] on link "Invoice" at bounding box center [48, 73] width 91 height 13
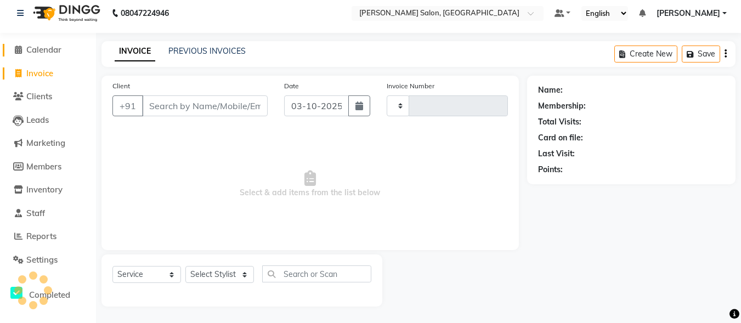
click at [61, 48] on span "Calendar" at bounding box center [43, 49] width 35 height 10
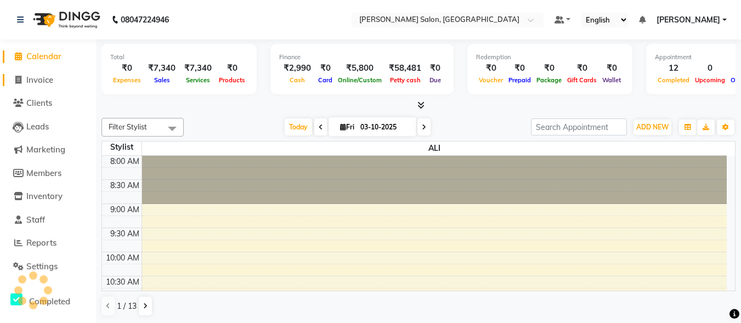
click at [64, 82] on link "Invoice" at bounding box center [48, 80] width 91 height 13
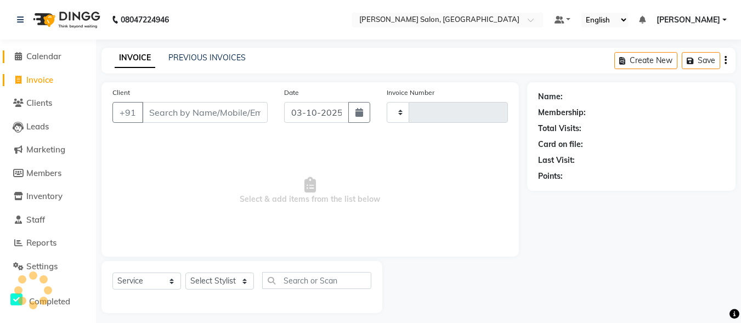
click at [57, 61] on span "Calendar" at bounding box center [43, 56] width 35 height 10
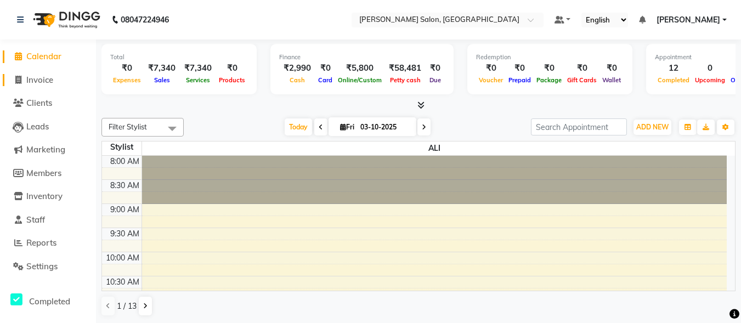
click at [52, 77] on span "Invoice" at bounding box center [39, 80] width 27 height 10
select select "service"
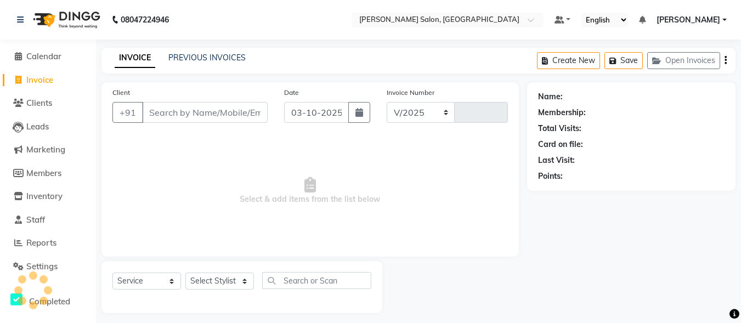
select select "8959"
type input "0115"
click at [183, 110] on input "Client" at bounding box center [205, 112] width 126 height 21
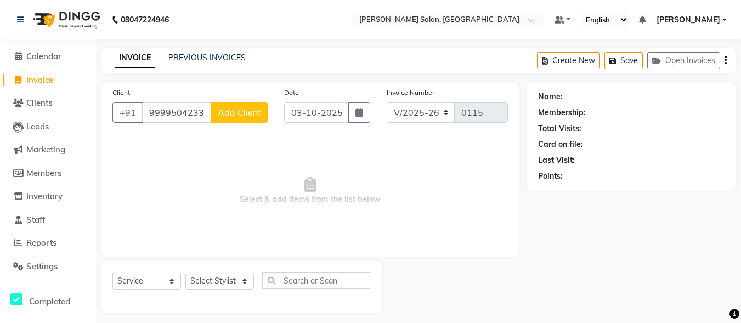
type input "9999504233"
click at [239, 103] on button "Add Client" at bounding box center [239, 112] width 57 height 21
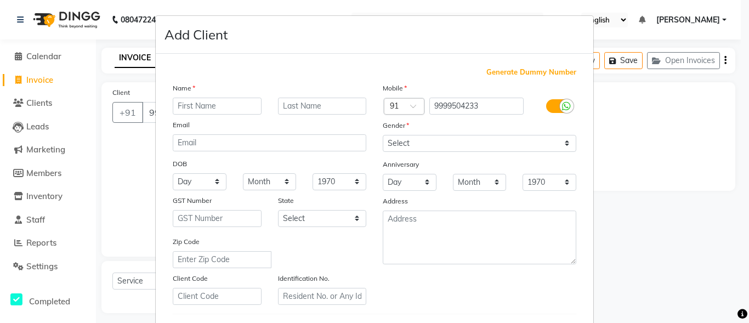
click at [229, 105] on input "text" at bounding box center [217, 106] width 89 height 17
type input "VARUN"
click at [326, 103] on input "text" at bounding box center [322, 106] width 89 height 17
type input ".."
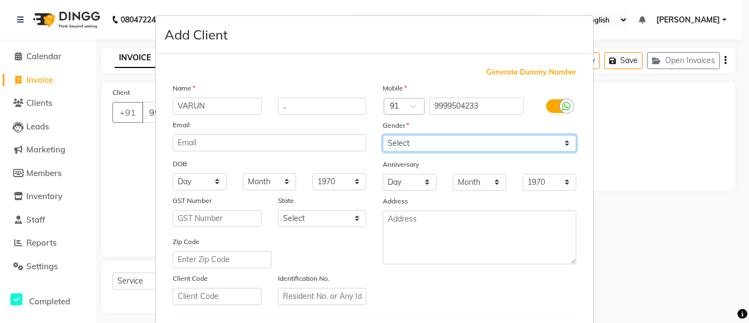
click at [459, 139] on select "Select [DEMOGRAPHIC_DATA] [DEMOGRAPHIC_DATA] Other Prefer Not To Say" at bounding box center [480, 143] width 194 height 17
select select "[DEMOGRAPHIC_DATA]"
click at [383, 135] on select "Select [DEMOGRAPHIC_DATA] [DEMOGRAPHIC_DATA] Other Prefer Not To Say" at bounding box center [480, 143] width 194 height 17
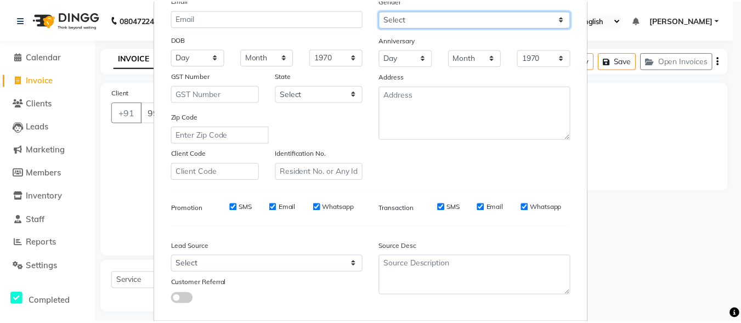
scroll to position [183, 0]
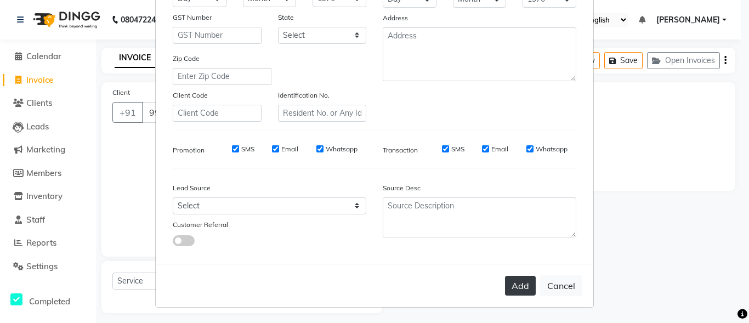
click at [507, 284] on button "Add" at bounding box center [520, 286] width 31 height 20
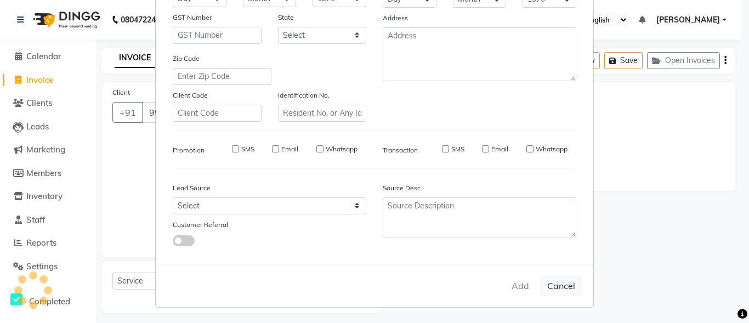
select select
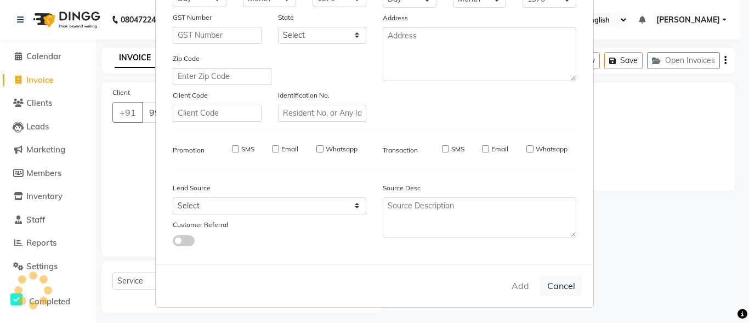
select select
checkbox input "false"
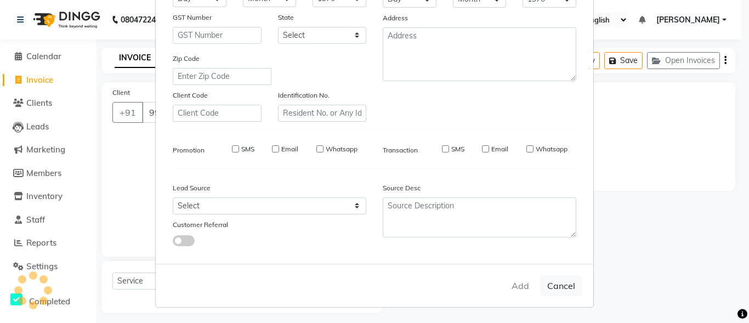
checkbox input "false"
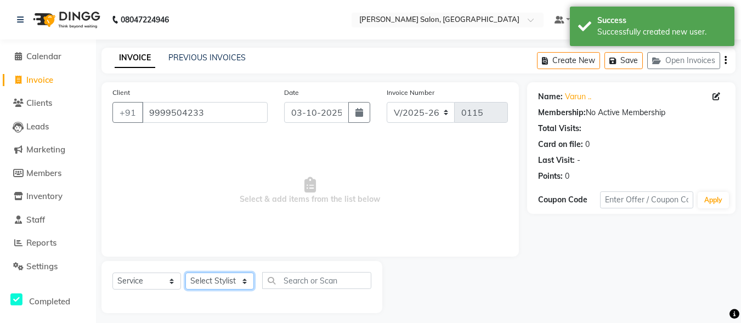
click at [228, 277] on select "Select Stylist ALI [PERSON_NAME] [PERSON_NAME] [PERSON_NAME] [PERSON_NAME] neha…" at bounding box center [219, 281] width 69 height 17
select select "91237"
click at [185, 273] on select "Select Stylist ALI [PERSON_NAME] [PERSON_NAME] [PERSON_NAME] [PERSON_NAME] neha…" at bounding box center [219, 281] width 69 height 17
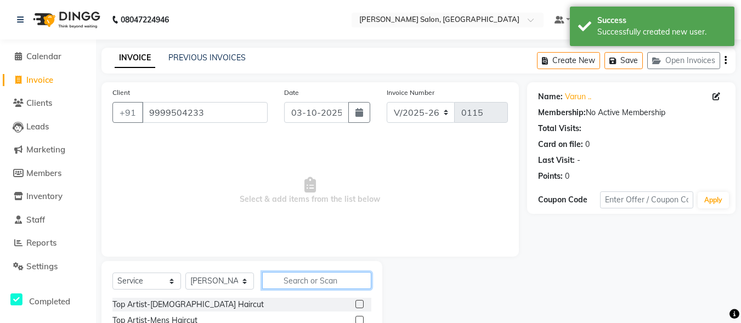
click at [319, 279] on input "text" at bounding box center [316, 280] width 109 height 17
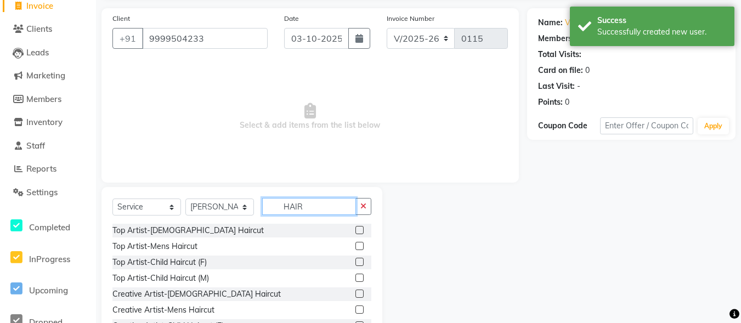
type input "HAIR"
click at [356, 242] on label at bounding box center [360, 246] width 8 height 8
click at [356, 243] on input "checkbox" at bounding box center [359, 246] width 7 height 7
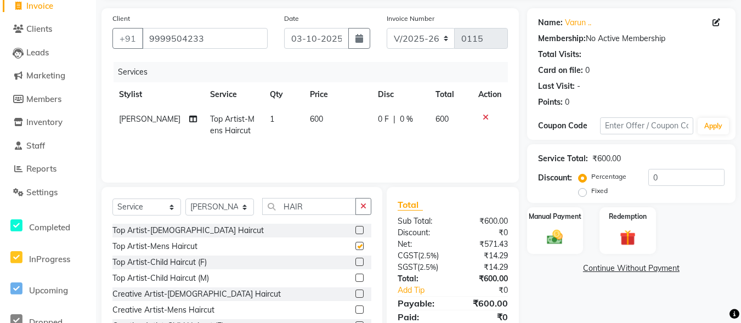
checkbox input "false"
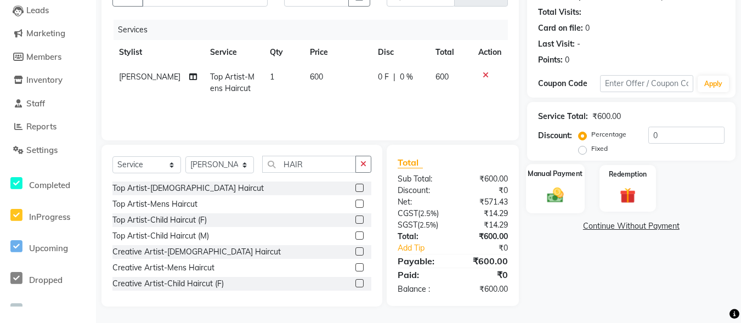
click at [548, 190] on img at bounding box center [555, 194] width 27 height 19
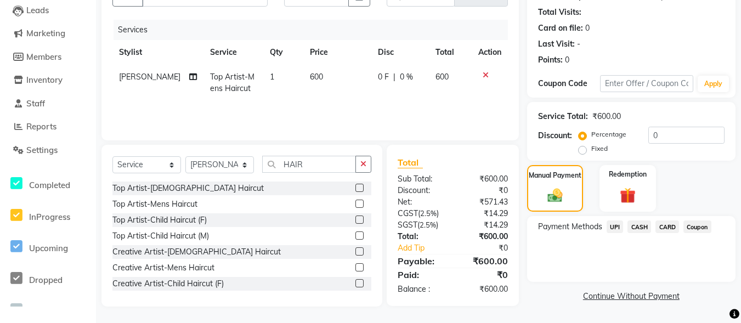
click at [615, 226] on span "UPI" at bounding box center [615, 227] width 17 height 13
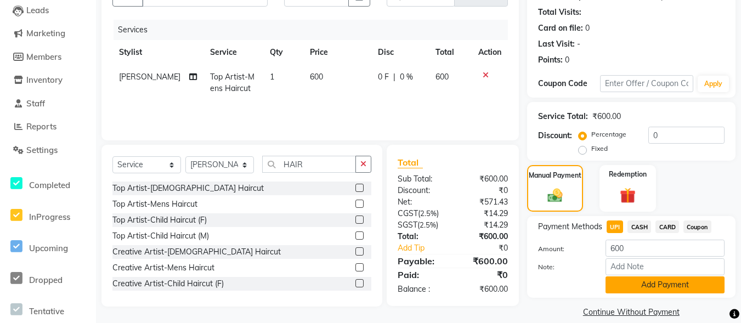
click at [652, 284] on button "Add Payment" at bounding box center [665, 285] width 119 height 17
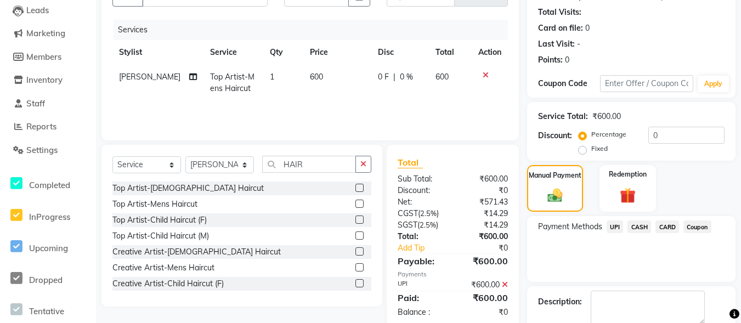
scroll to position [176, 0]
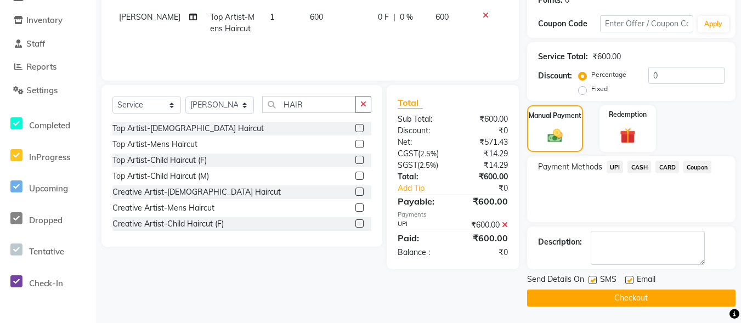
click at [670, 293] on button "Checkout" at bounding box center [631, 298] width 208 height 17
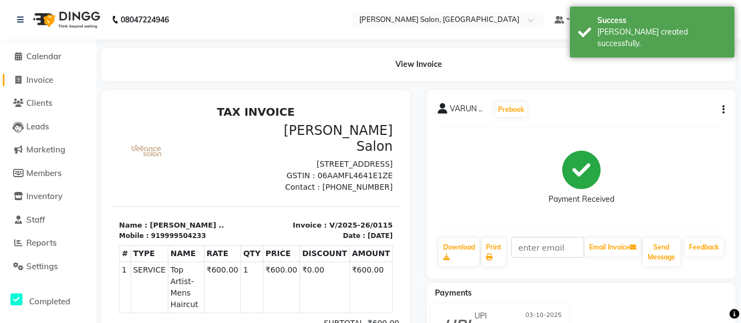
click at [49, 84] on span "Invoice" at bounding box center [39, 80] width 27 height 10
select select "service"
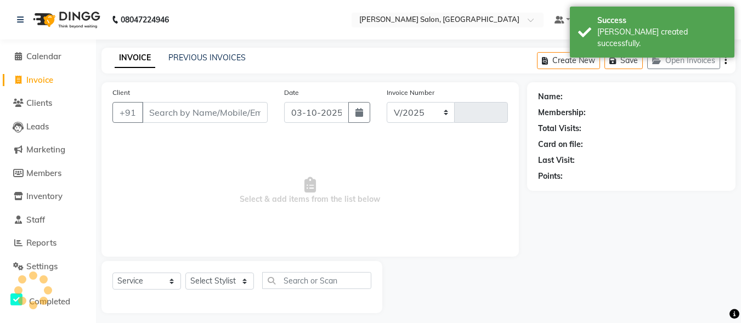
select select "8959"
type input "0116"
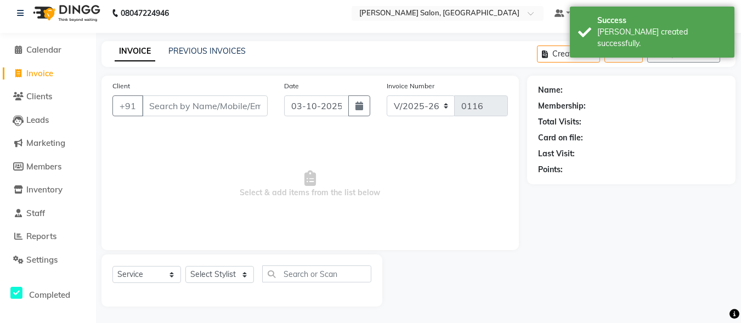
click at [43, 71] on span "Invoice" at bounding box center [39, 73] width 27 height 10
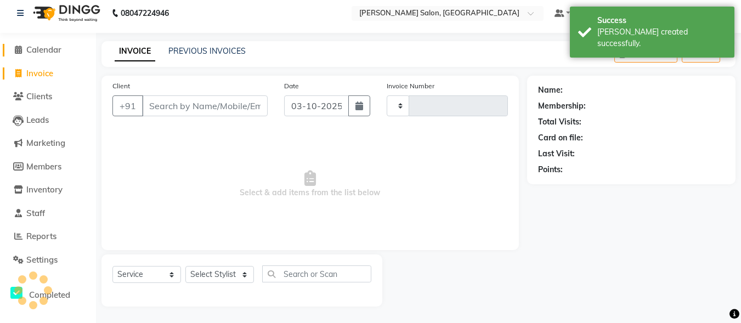
click at [43, 47] on span "Calendar" at bounding box center [43, 49] width 35 height 10
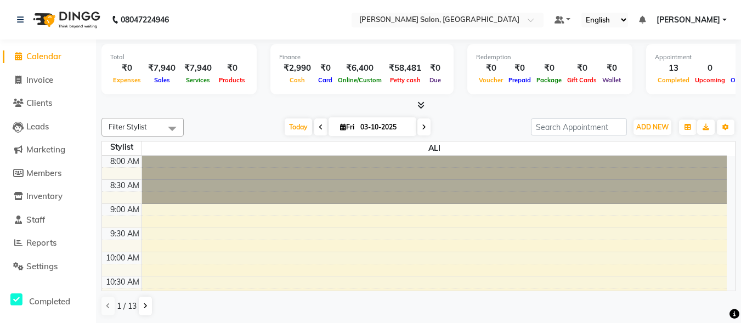
click at [39, 53] on span "Calendar" at bounding box center [43, 56] width 35 height 10
click at [46, 61] on span "Calendar" at bounding box center [43, 56] width 35 height 10
click at [53, 75] on span "Invoice" at bounding box center [39, 80] width 27 height 10
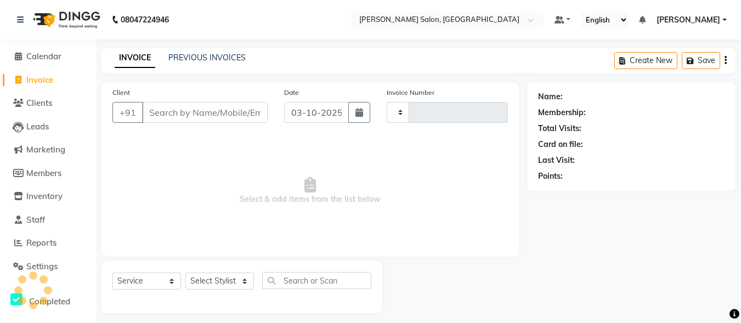
click at [33, 77] on span "Invoice" at bounding box center [39, 80] width 27 height 10
click at [50, 53] on span "Calendar" at bounding box center [43, 56] width 35 height 10
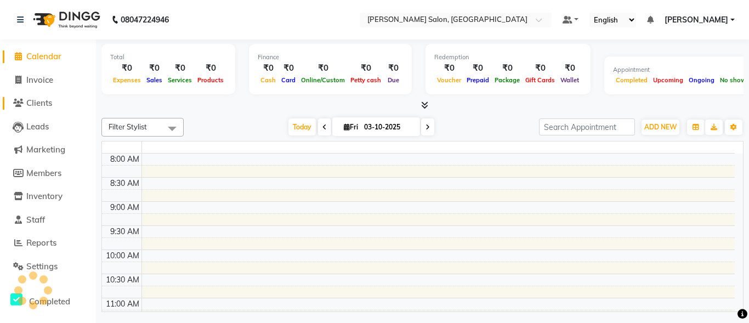
click at [51, 100] on span "Clients" at bounding box center [39, 103] width 26 height 10
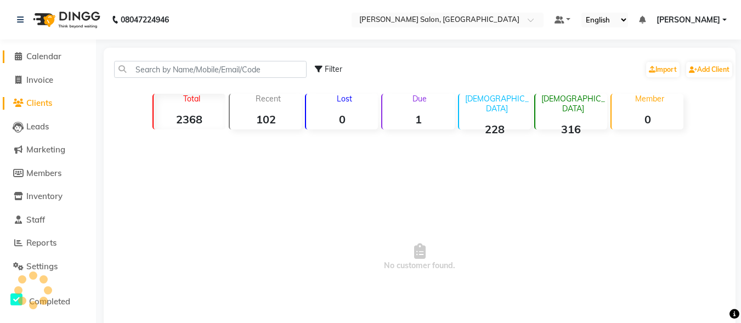
click at [47, 53] on span "Calendar" at bounding box center [43, 56] width 35 height 10
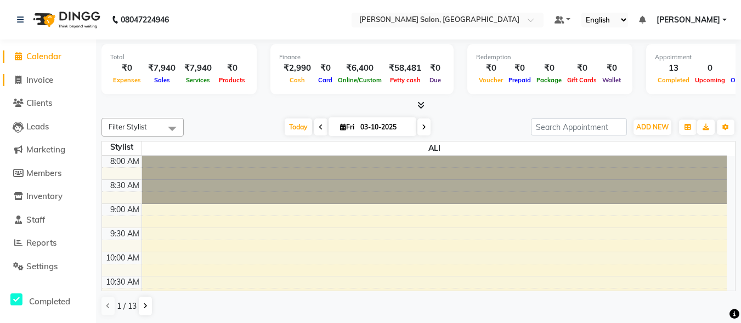
click at [53, 76] on span "Invoice" at bounding box center [39, 80] width 27 height 10
select select "service"
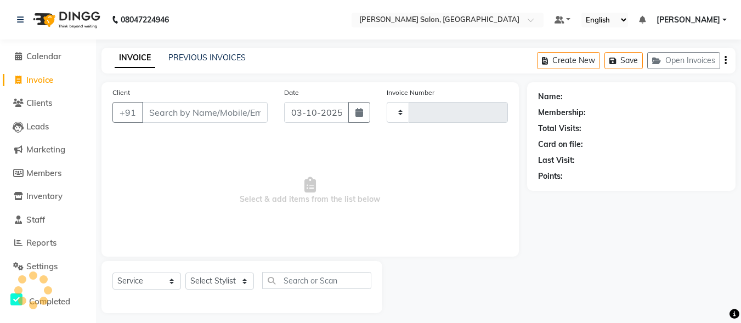
type input "0116"
select select "8959"
click at [212, 110] on input "Client" at bounding box center [205, 112] width 126 height 21
click at [58, 57] on span "Calendar" at bounding box center [43, 56] width 35 height 10
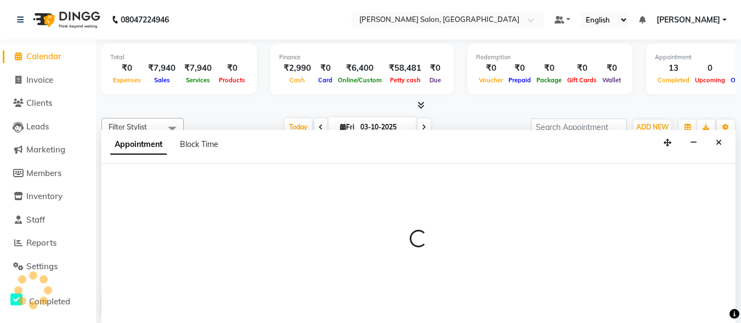
scroll to position [1, 0]
select select "90629"
select select "tentative"
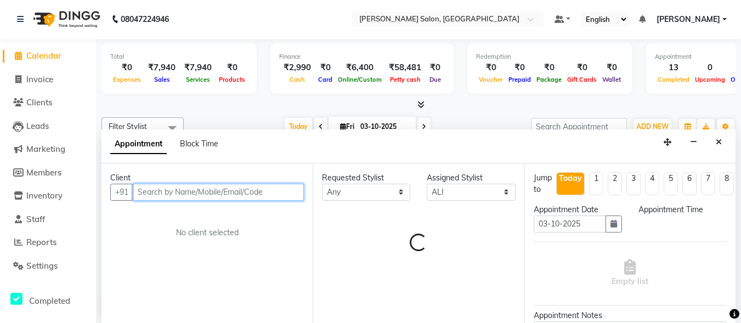
select select "585"
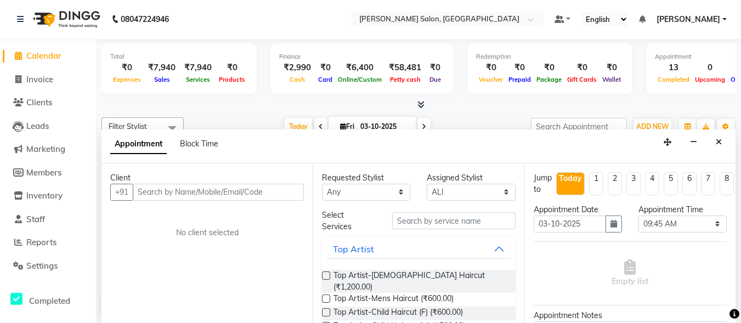
click at [274, 322] on div "Client +91 No client selected" at bounding box center [206, 243] width 211 height 160
drag, startPoint x: 58, startPoint y: 81, endPoint x: 77, endPoint y: 71, distance: 21.3
click at [58, 82] on link "Invoice" at bounding box center [48, 80] width 91 height 13
select select "service"
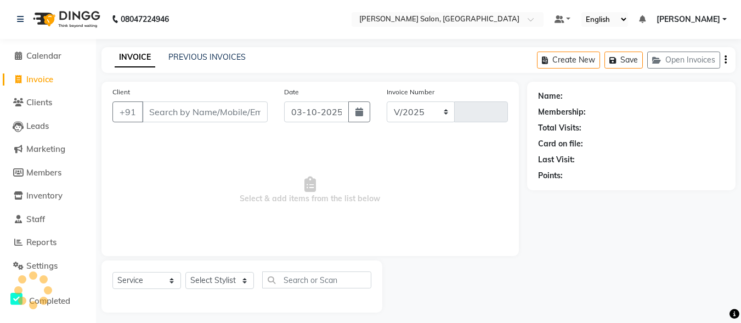
select select "8959"
type input "0116"
click at [200, 119] on input "Client" at bounding box center [205, 112] width 126 height 21
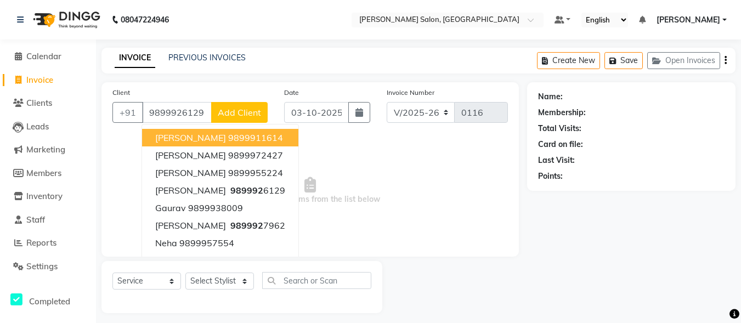
type input "9899926129"
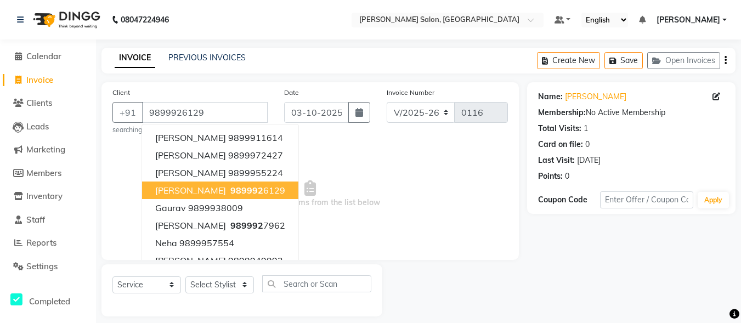
click at [230, 191] on span "989992" at bounding box center [246, 190] width 33 height 11
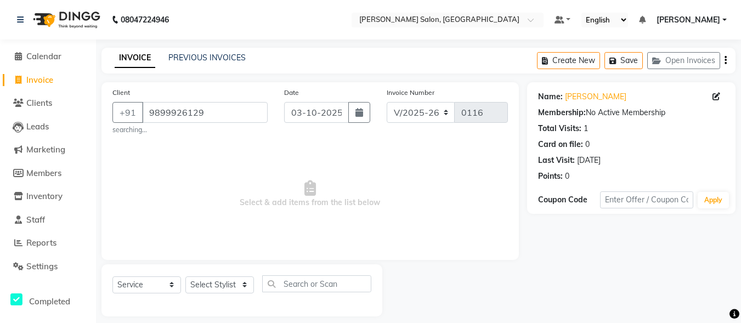
scroll to position [10, 0]
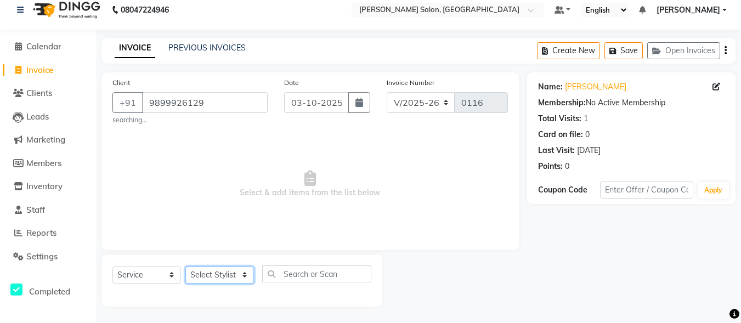
click at [239, 275] on select "Select Stylist ALI [PERSON_NAME] [PERSON_NAME] [PERSON_NAME] [PERSON_NAME] neha…" at bounding box center [219, 275] width 69 height 17
select select "90636"
click at [185, 267] on select "Select Stylist ALI [PERSON_NAME] [PERSON_NAME] [PERSON_NAME] [PERSON_NAME] neha…" at bounding box center [219, 275] width 69 height 17
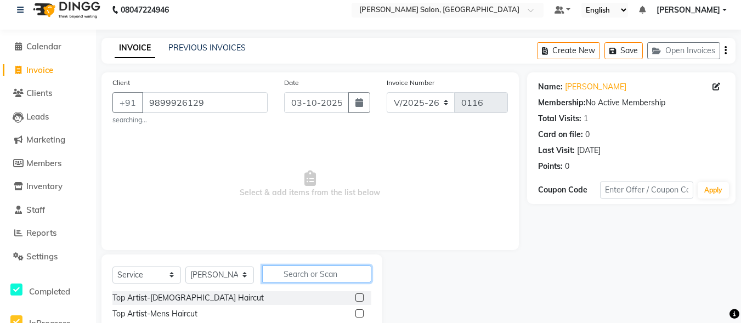
click at [292, 278] on input "text" at bounding box center [316, 274] width 109 height 17
click at [356, 313] on label at bounding box center [360, 313] width 8 height 8
click at [356, 313] on input "checkbox" at bounding box center [359, 314] width 7 height 7
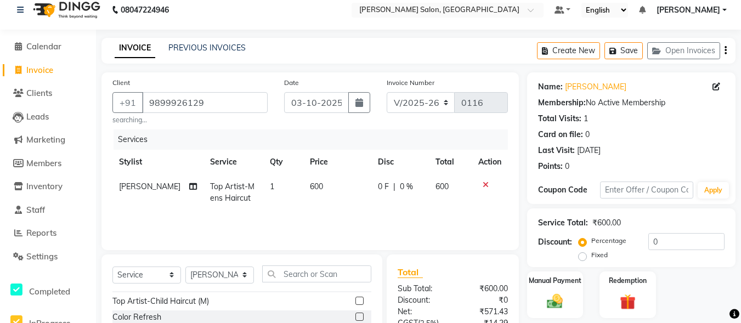
checkbox input "false"
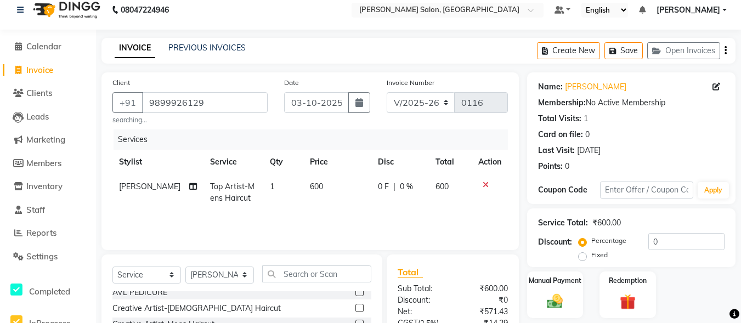
scroll to position [120, 0]
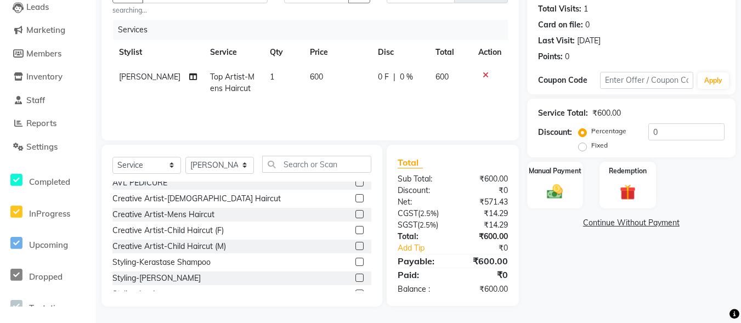
click at [614, 227] on link "Continue Without Payment" at bounding box center [631, 223] width 204 height 12
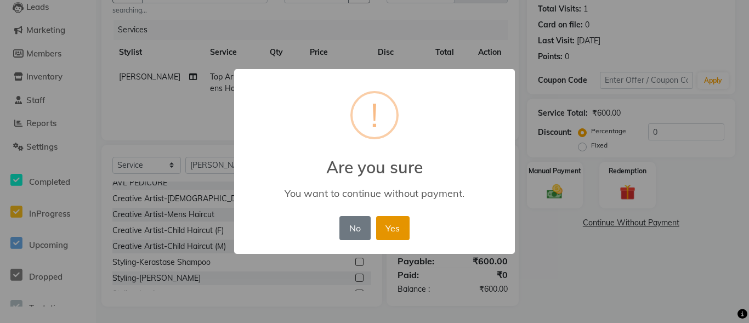
click at [383, 233] on button "Yes" at bounding box center [392, 228] width 33 height 24
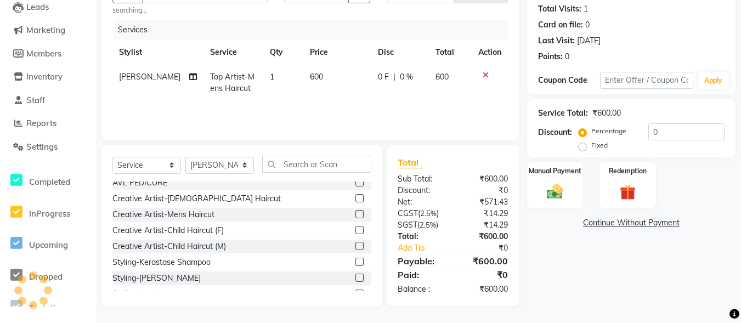
click at [559, 194] on div "08047224946 Select Location × [PERSON_NAME] Salon, [GEOGRAPHIC_DATA] Default Pa…" at bounding box center [370, 101] width 741 height 443
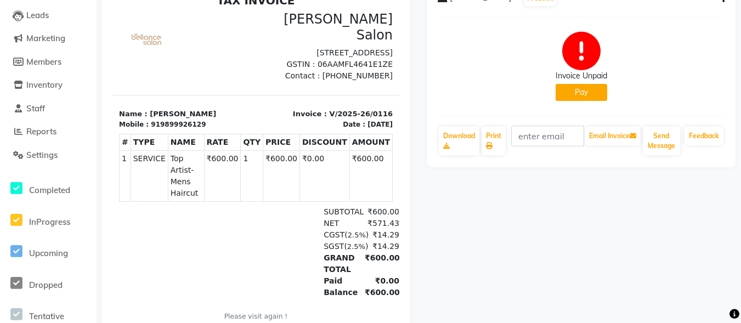
scroll to position [2, 0]
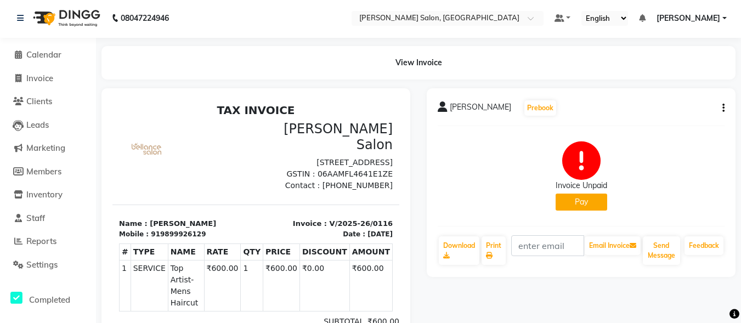
click at [579, 199] on button "Pay" at bounding box center [582, 202] width 52 height 17
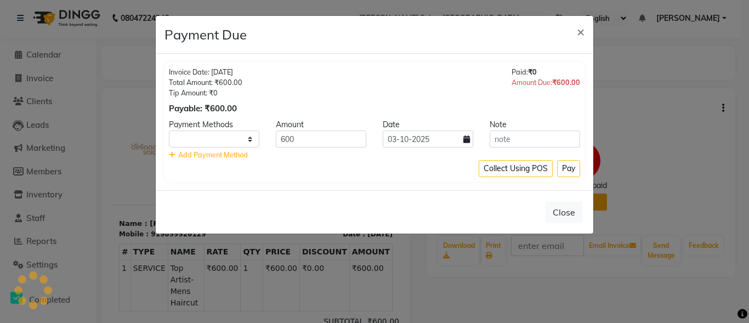
select select "1"
click at [572, 173] on button "Pay" at bounding box center [568, 168] width 23 height 17
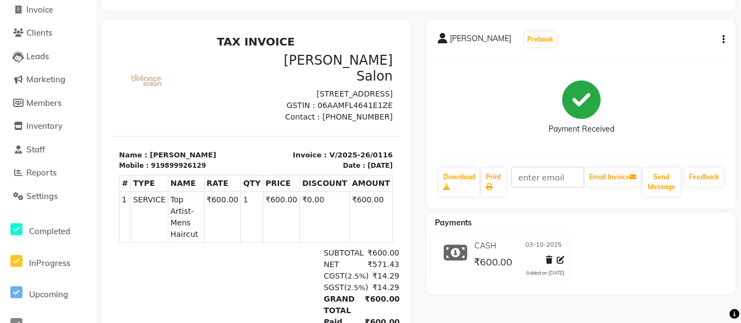
scroll to position [0, 0]
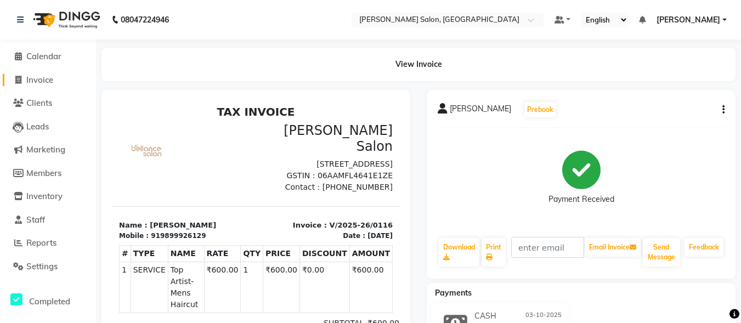
click at [50, 80] on span "Invoice" at bounding box center [39, 80] width 27 height 10
select select "service"
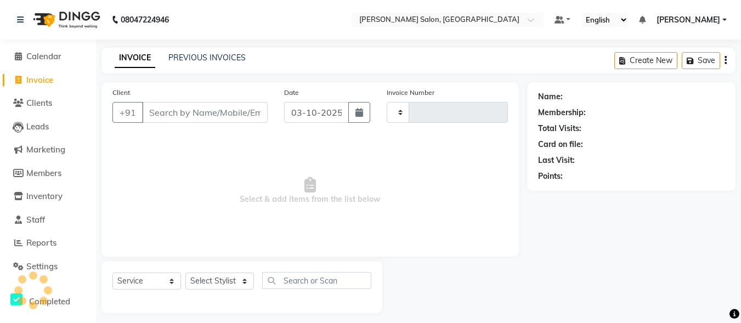
scroll to position [7, 0]
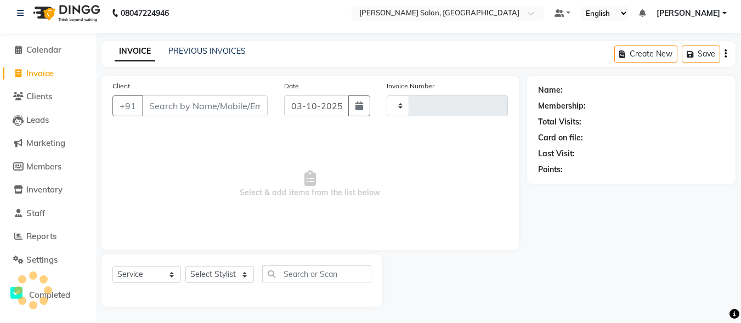
type input "0117"
select select "8959"
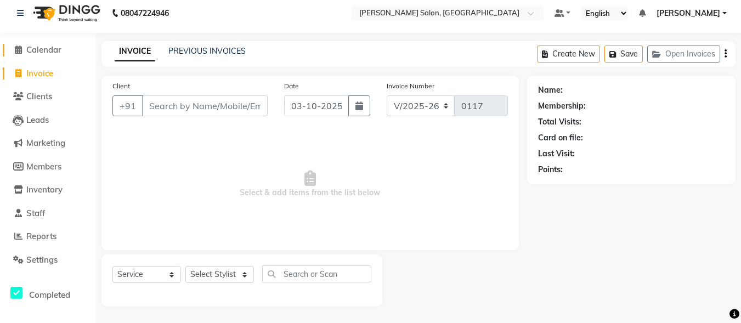
click at [55, 53] on span "Calendar" at bounding box center [43, 49] width 35 height 10
